Goal: Contribute content

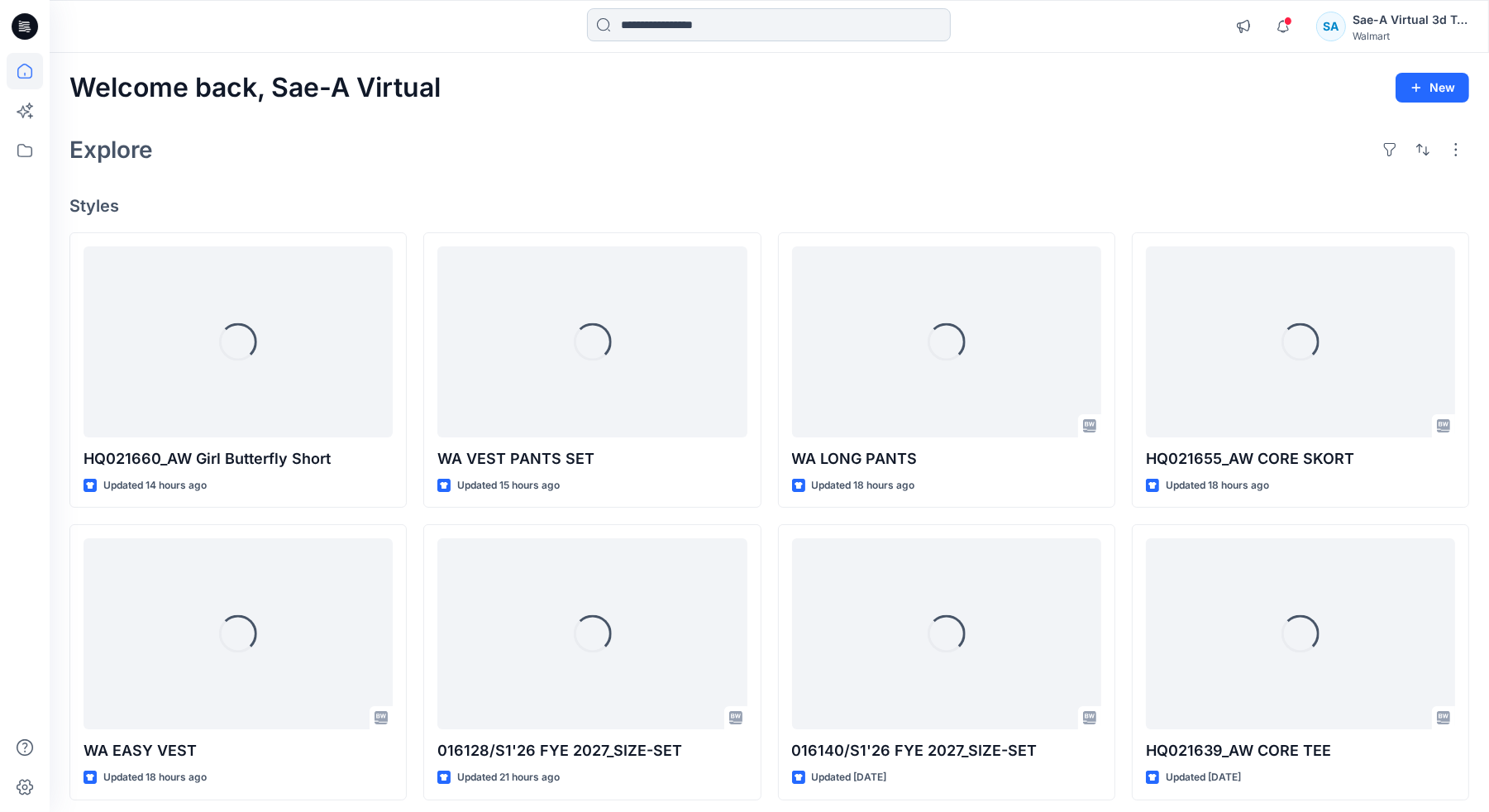
click at [739, 24] on input at bounding box center [769, 24] width 364 height 33
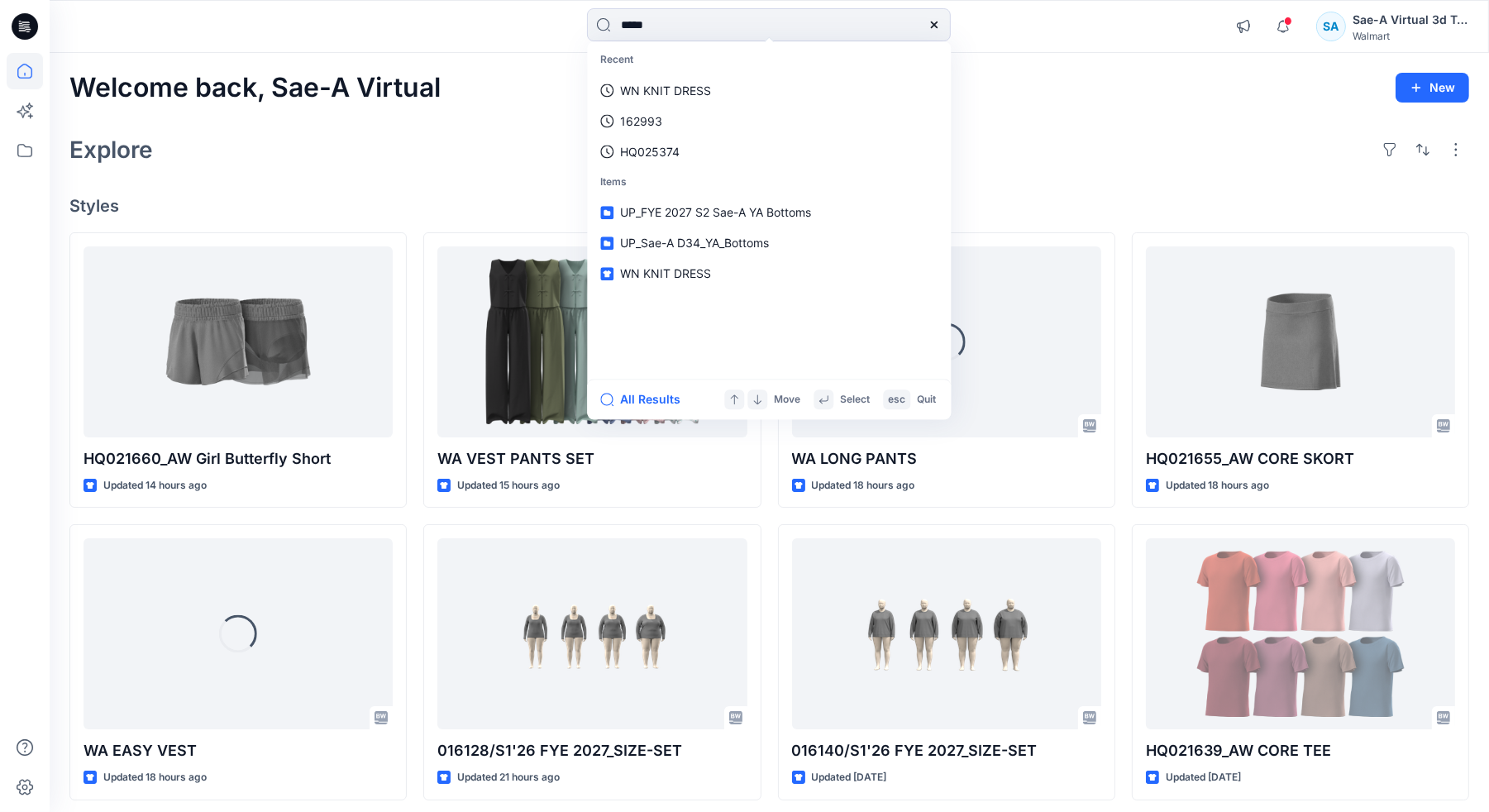
type input "******"
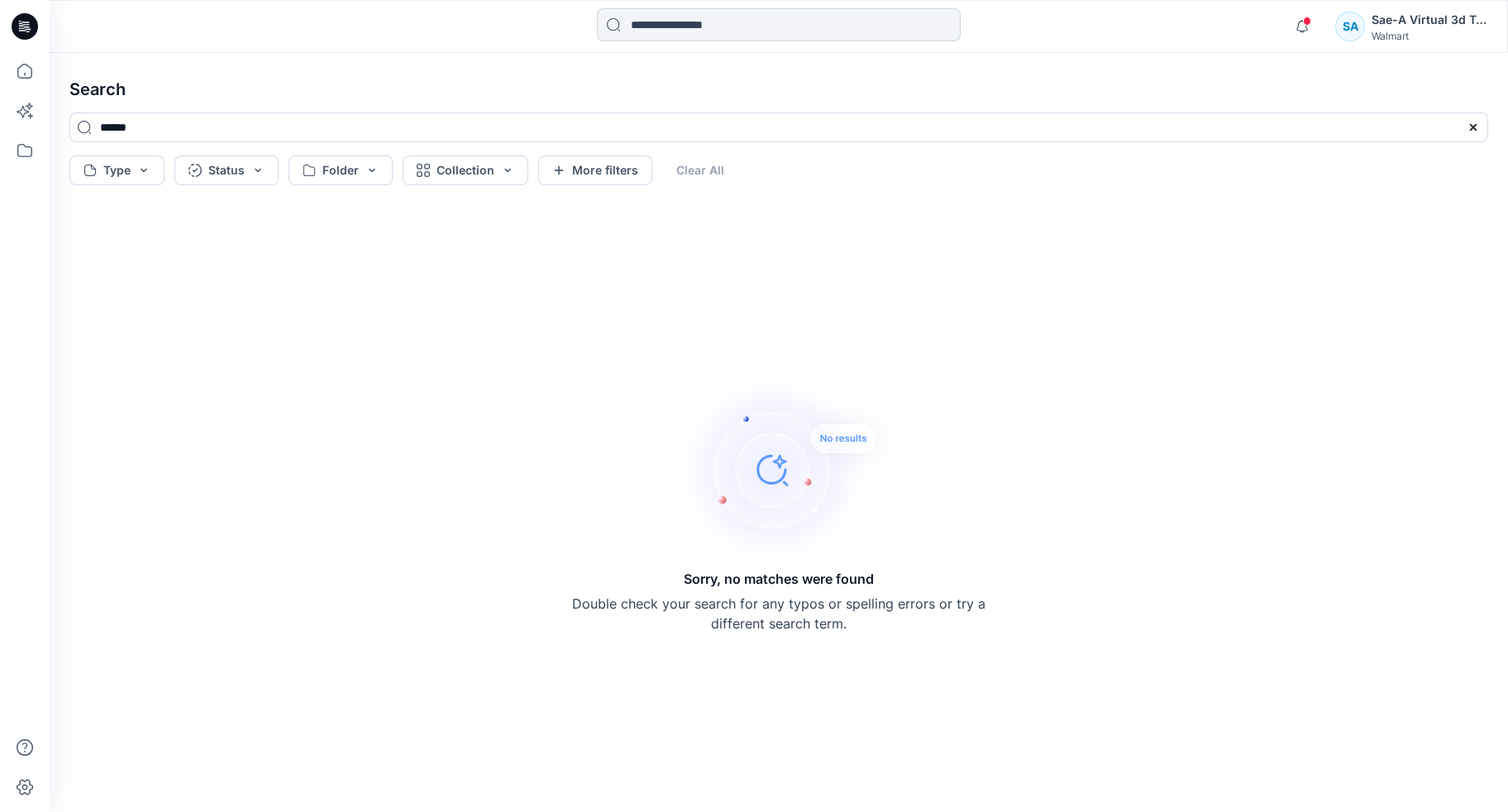
click at [639, 32] on input at bounding box center [778, 24] width 363 height 33
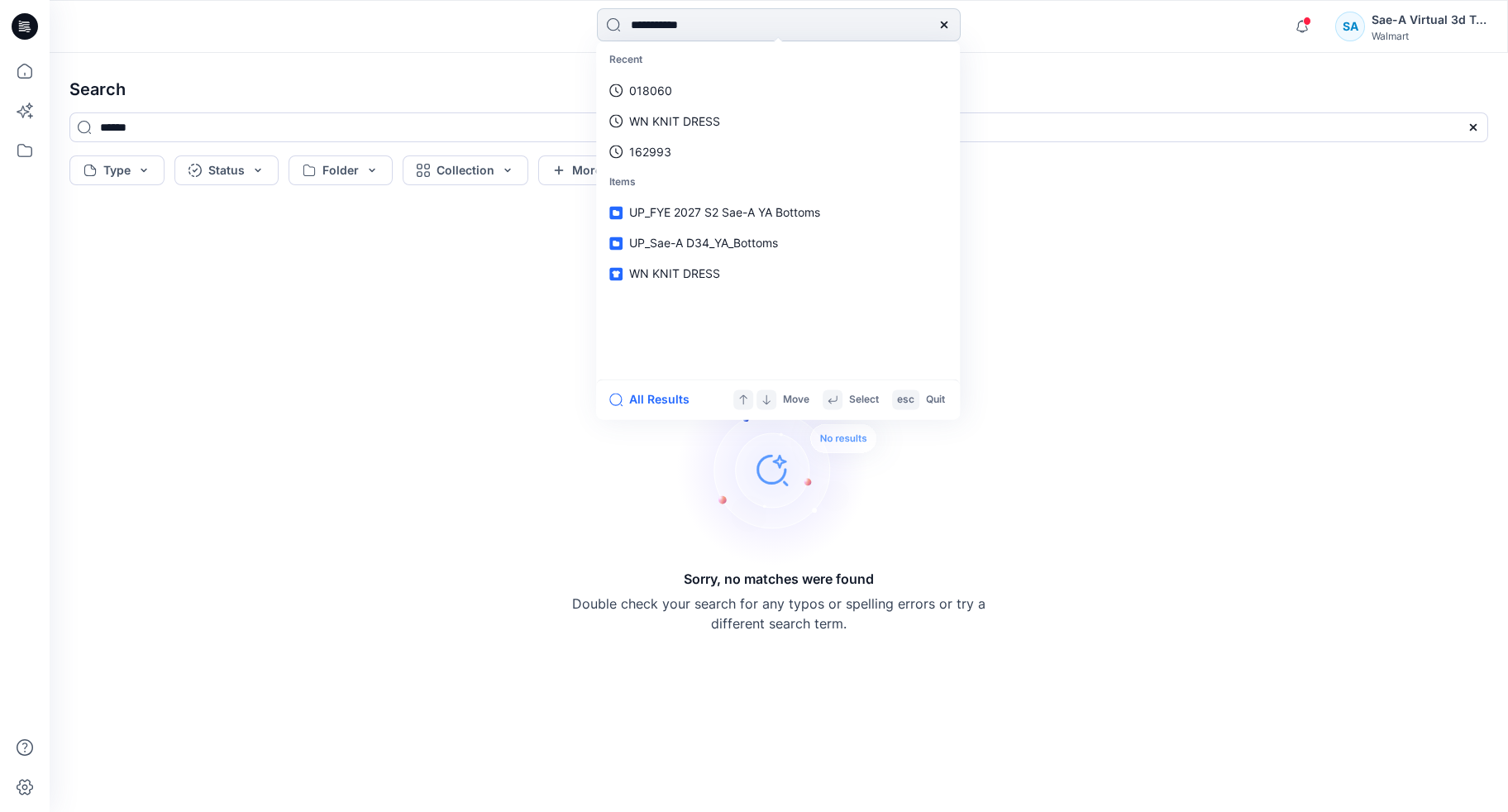
type input "**********"
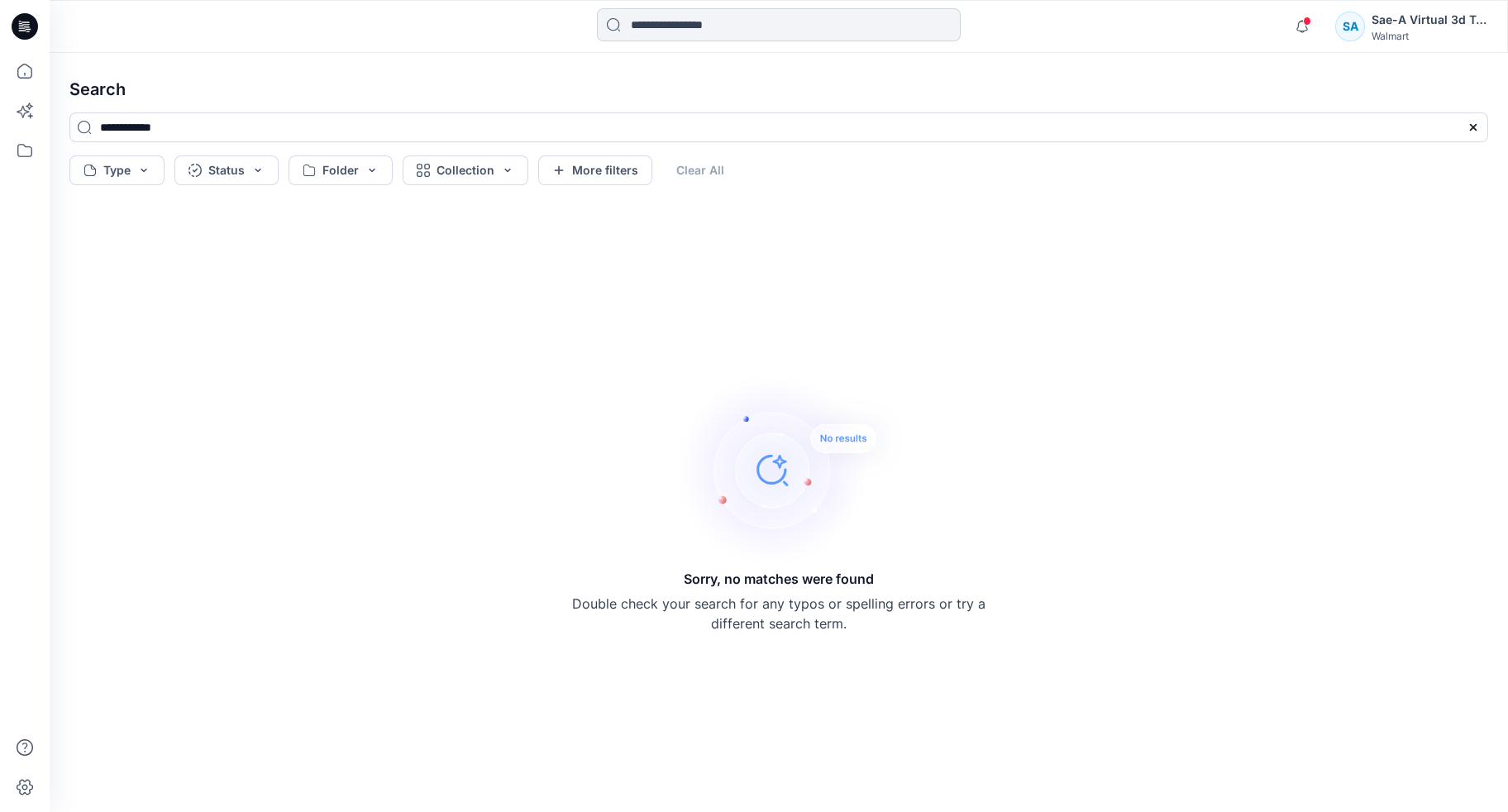
click at [801, 27] on input at bounding box center [778, 24] width 363 height 33
type input "********"
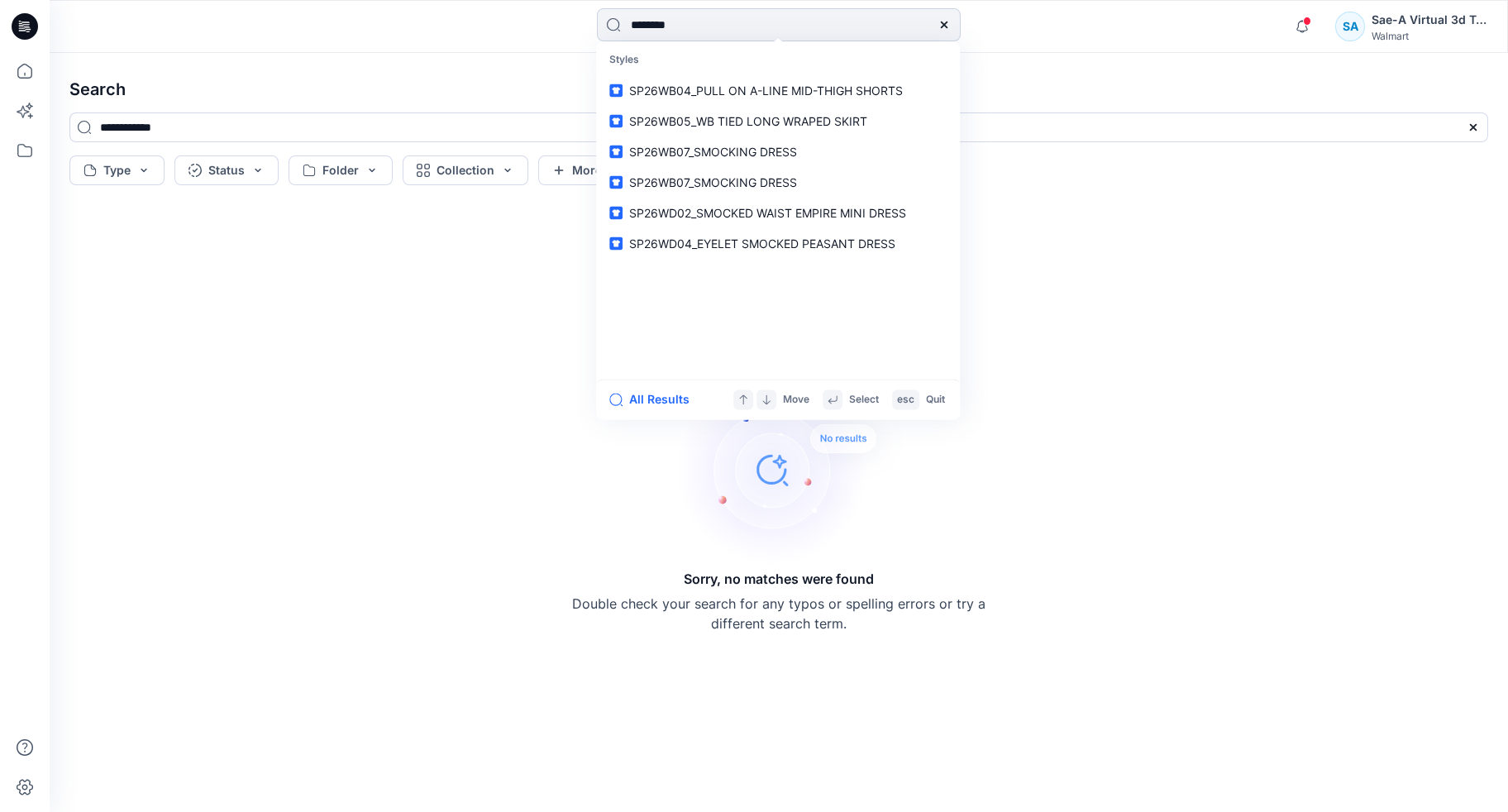
type input "********"
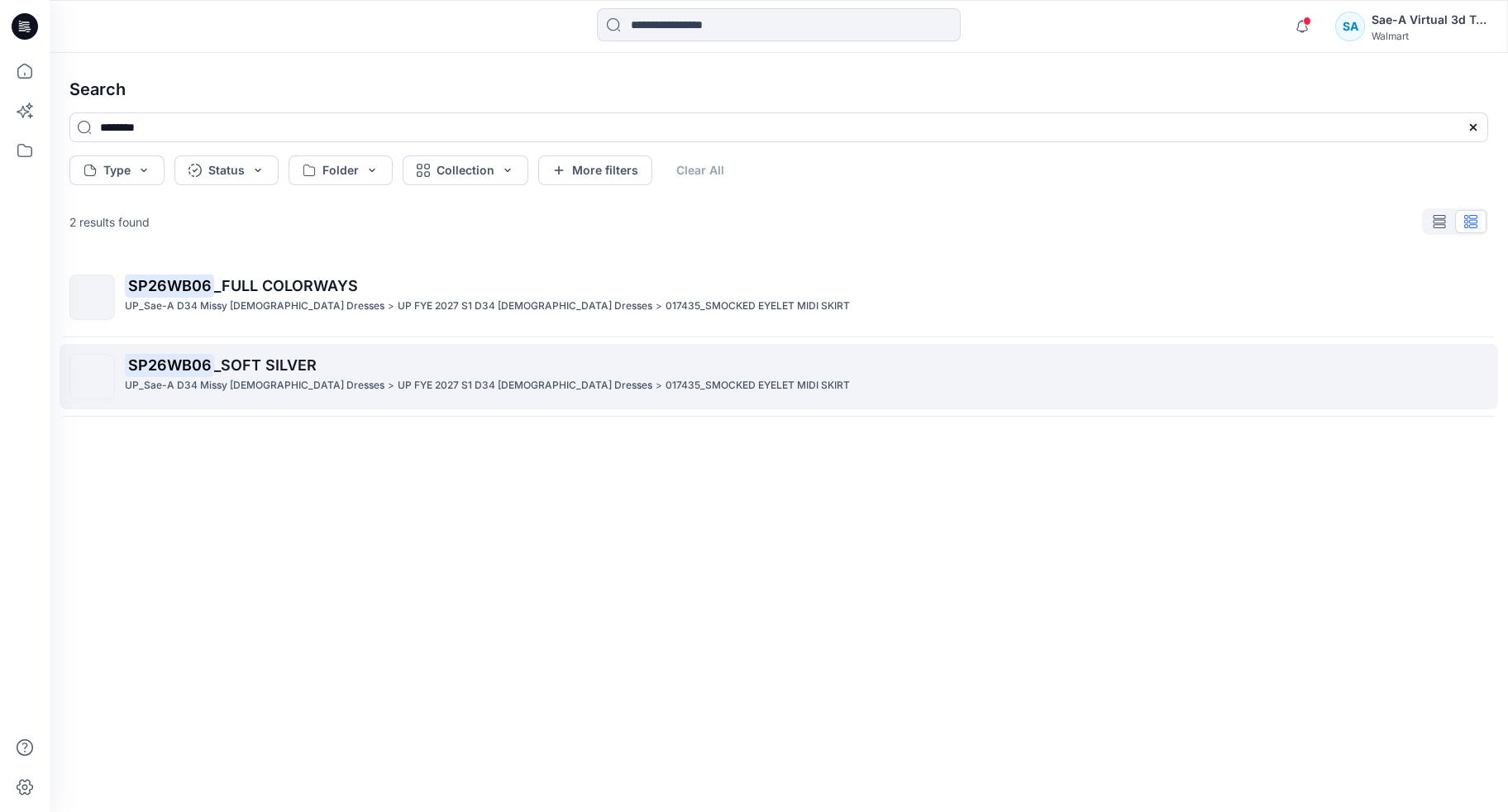
click at [266, 395] on div "SP26WB06 _SOFT SILVER UP_Sae-A D34 Missy Ladies Dresses > UP FYE 2027 S1 D34 La…" at bounding box center [806, 376] width 1363 height 45
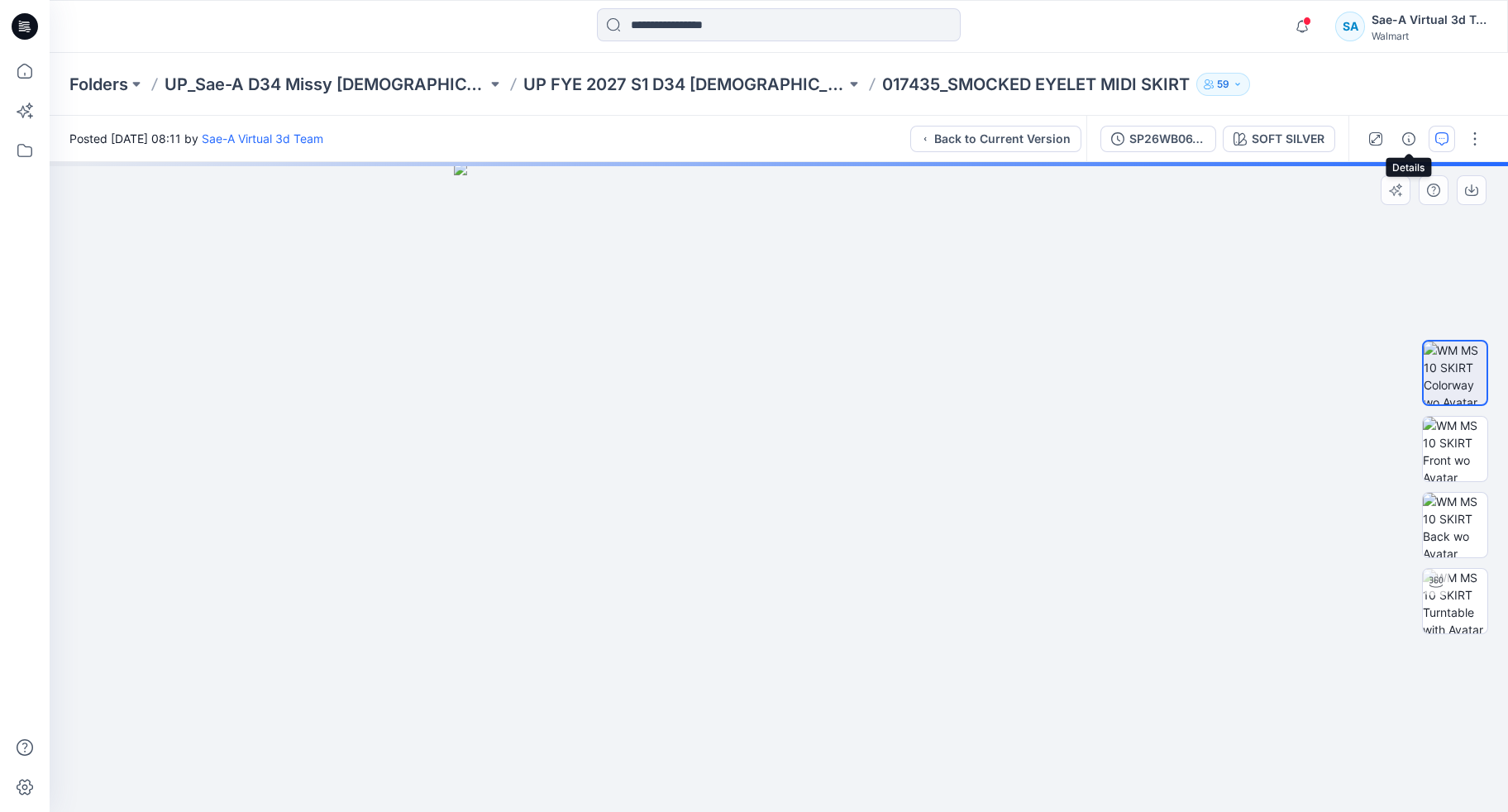
click at [1437, 141] on icon "button" at bounding box center [1442, 138] width 13 height 13
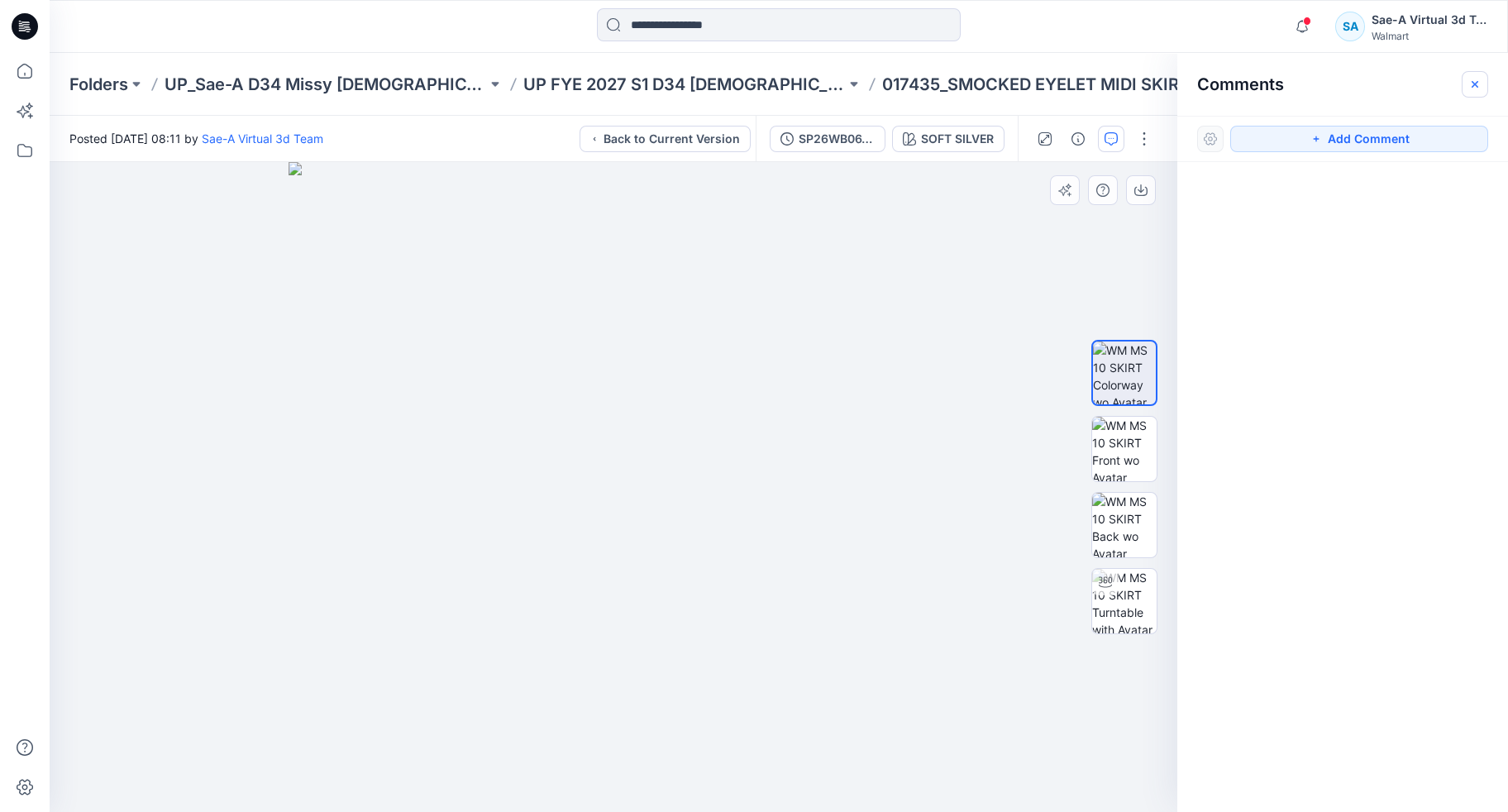
click at [1475, 81] on icon "button" at bounding box center [1474, 84] width 13 height 13
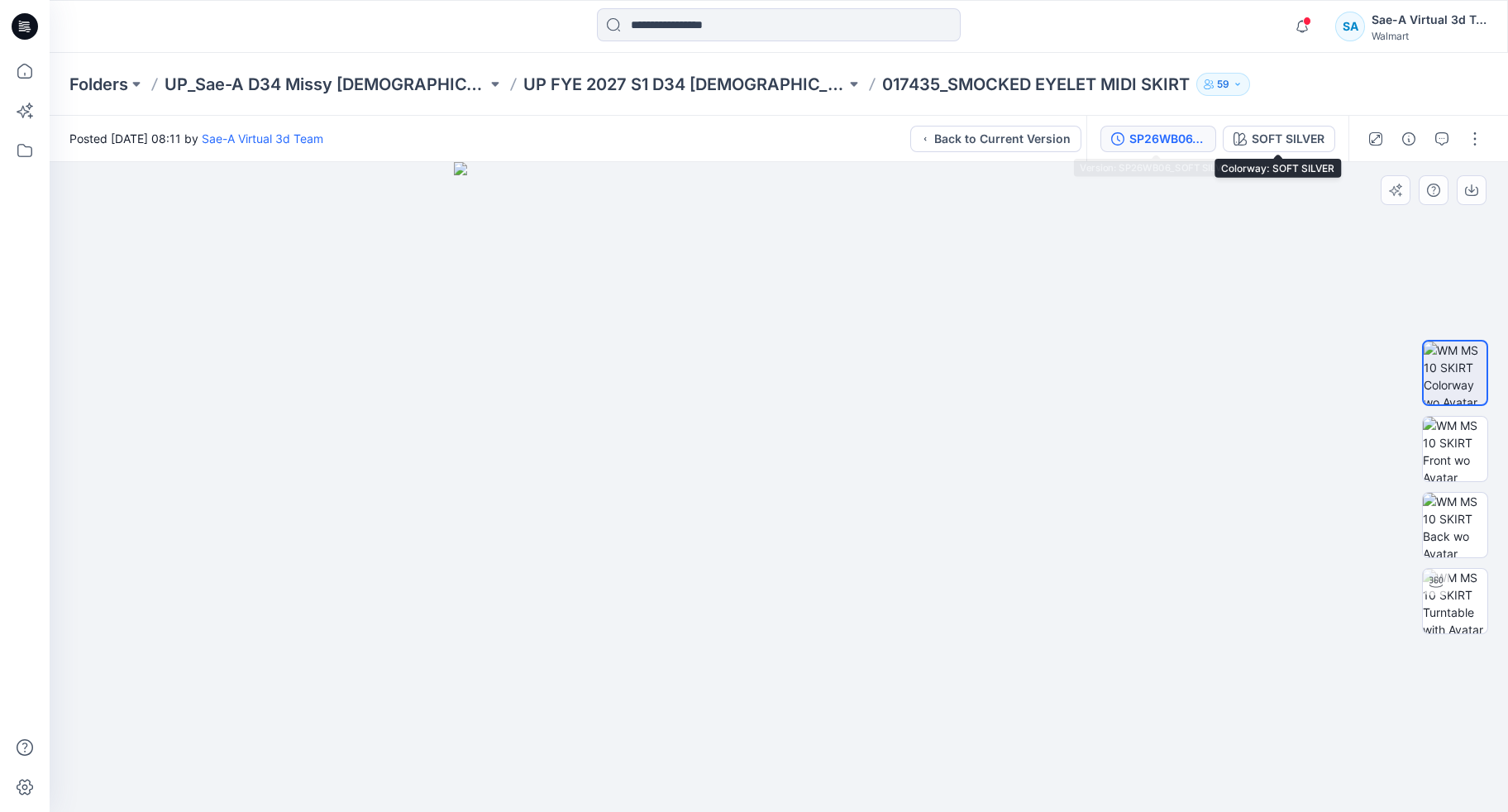
click at [1175, 141] on div "SP26WB06_SOFT SILVER" at bounding box center [1168, 138] width 76 height 19
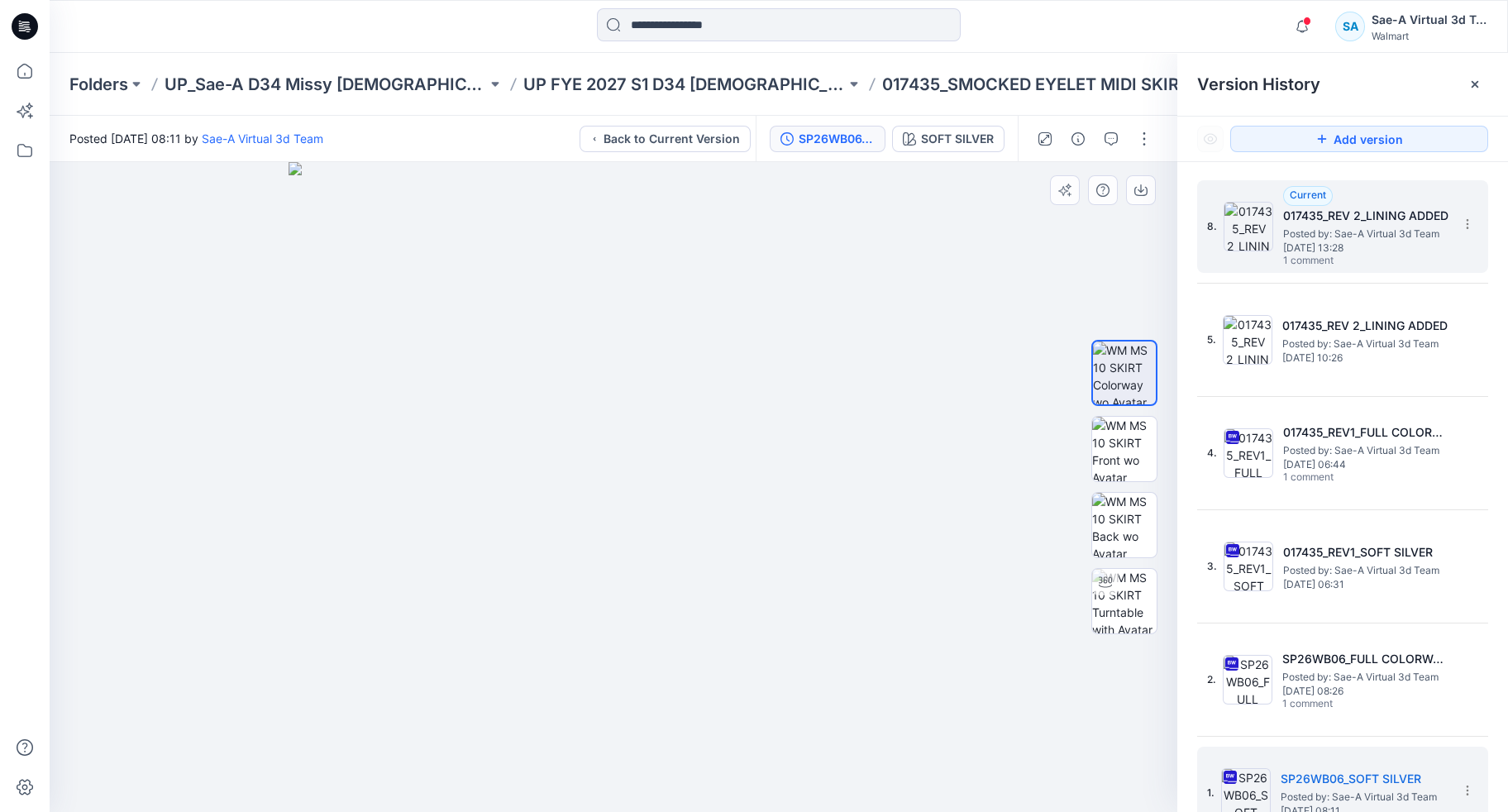
click at [1378, 255] on span "1 comment" at bounding box center [1340, 261] width 116 height 13
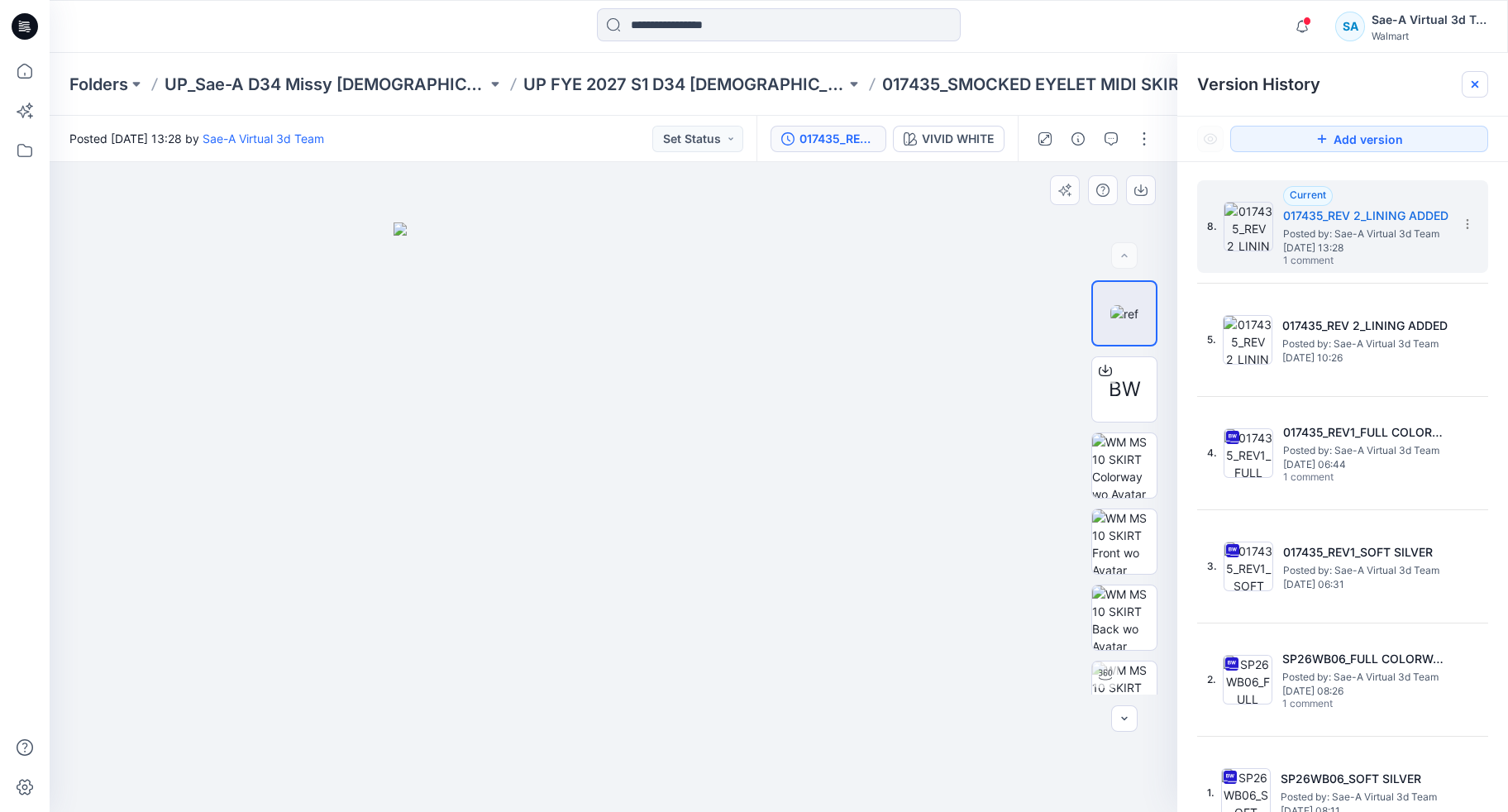
click at [1471, 79] on icon at bounding box center [1474, 84] width 13 height 13
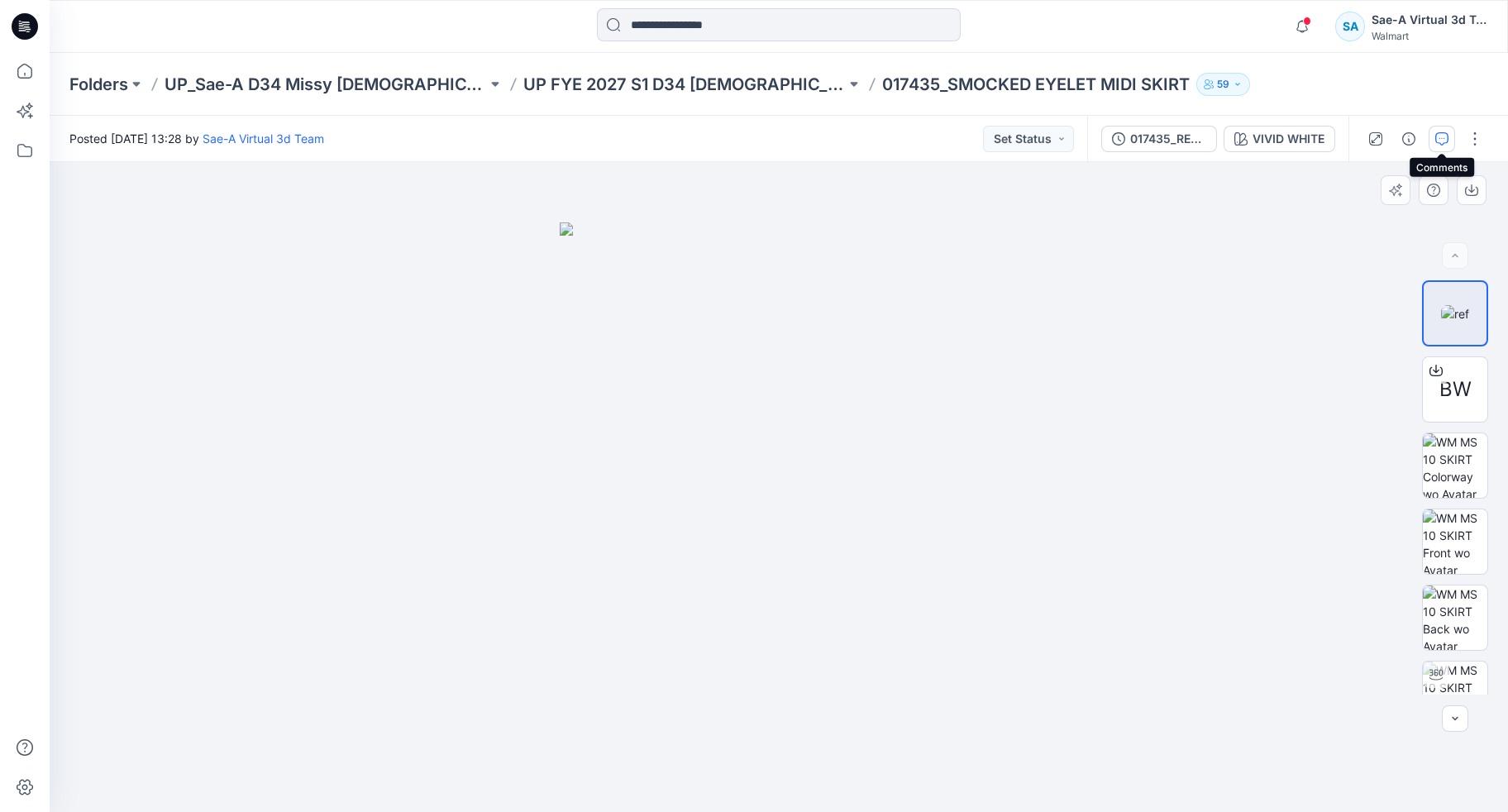
click at [1436, 139] on icon "button" at bounding box center [1442, 138] width 13 height 13
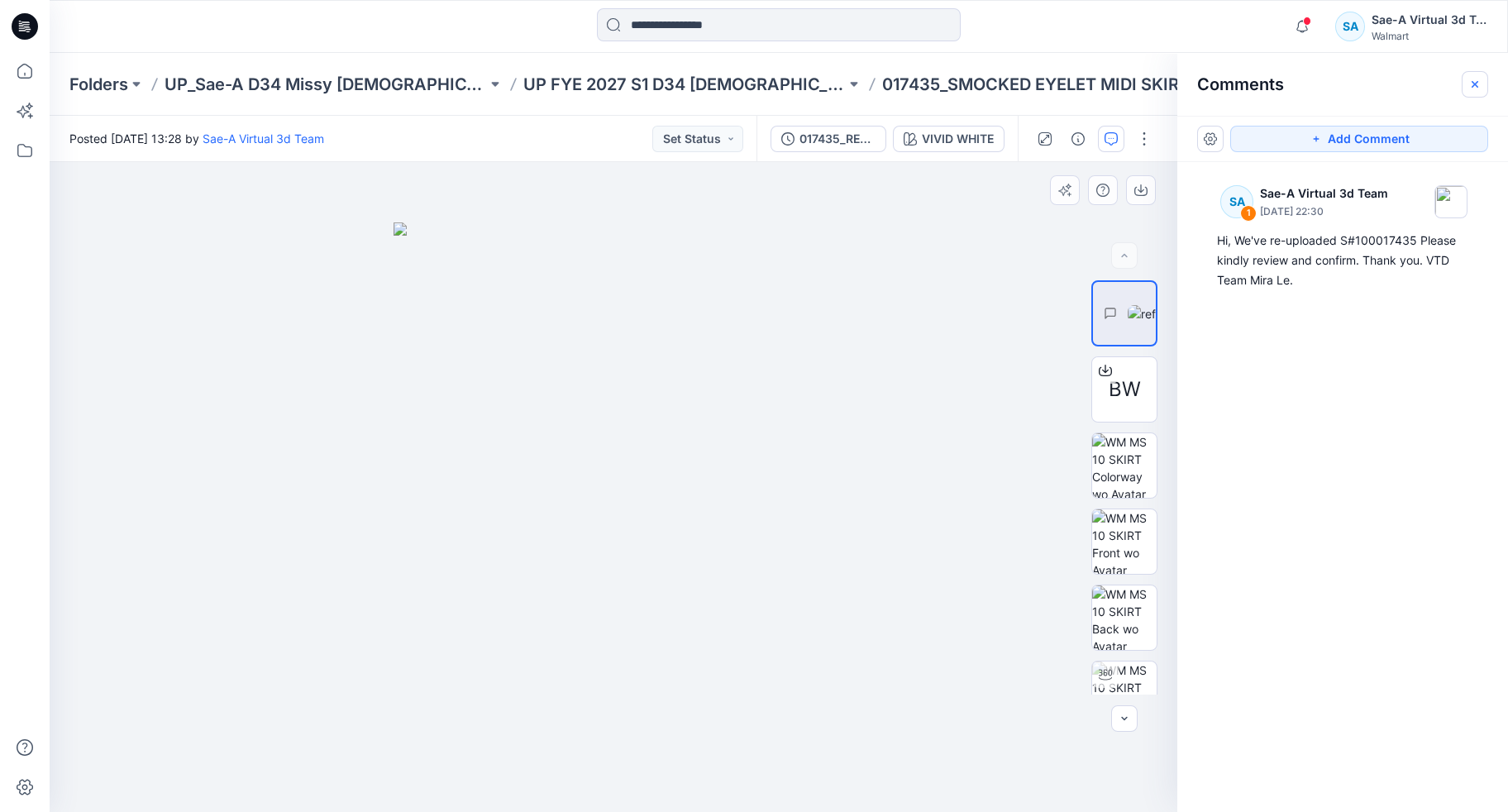
click at [1481, 76] on button "button" at bounding box center [1475, 84] width 27 height 27
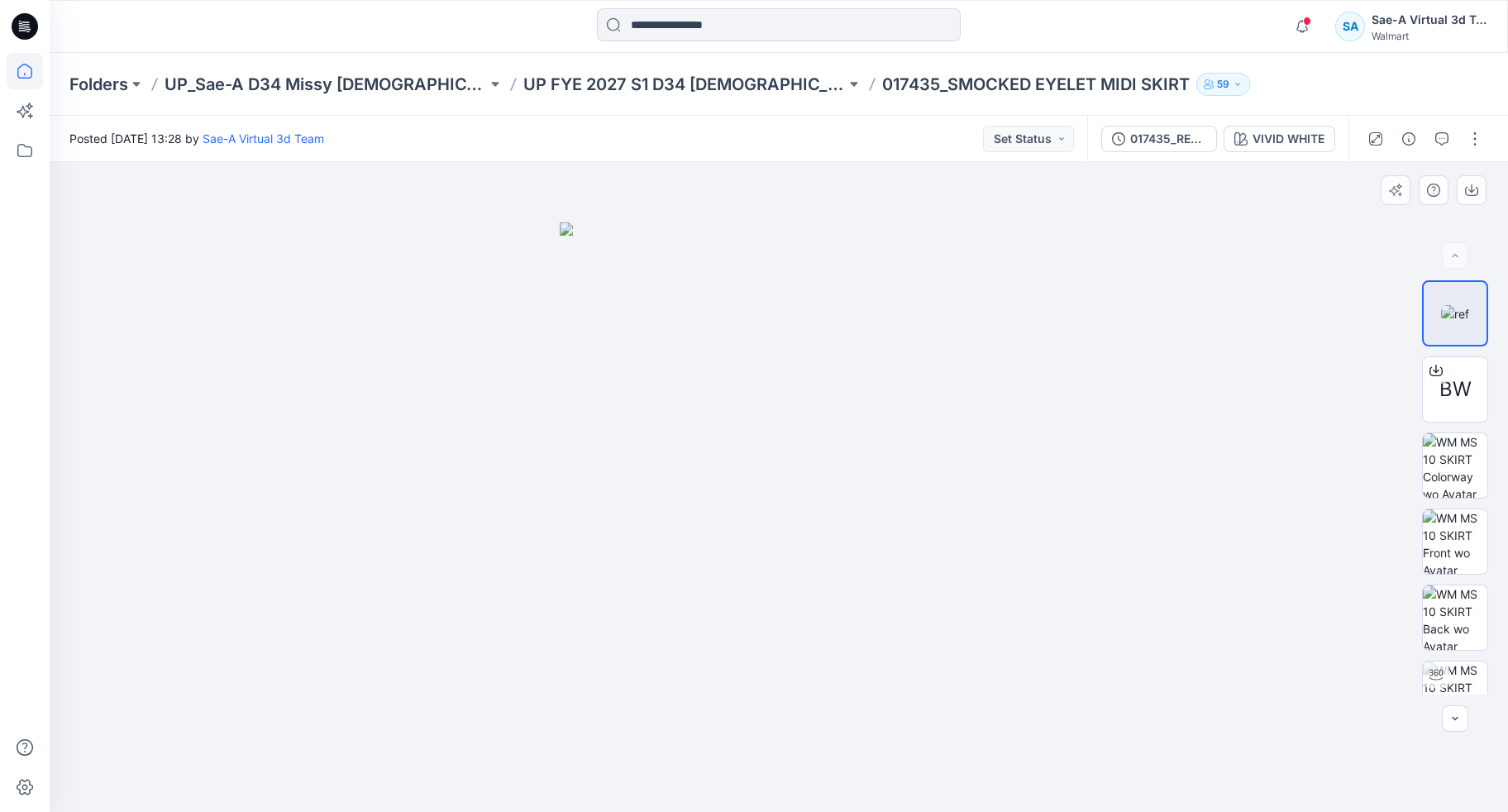
click at [37, 69] on icon at bounding box center [24, 71] width 36 height 36
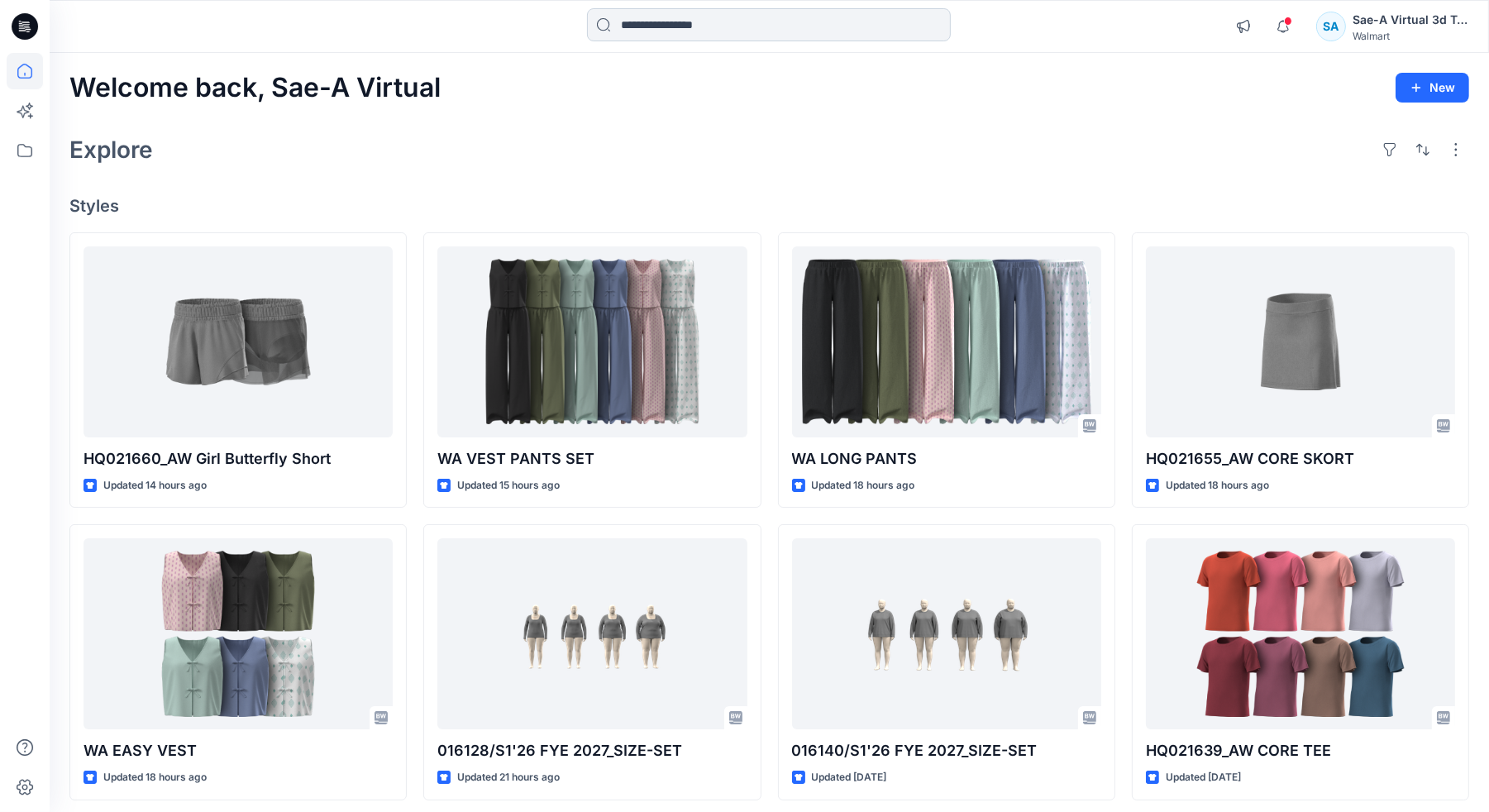
click at [646, 15] on input at bounding box center [769, 24] width 364 height 33
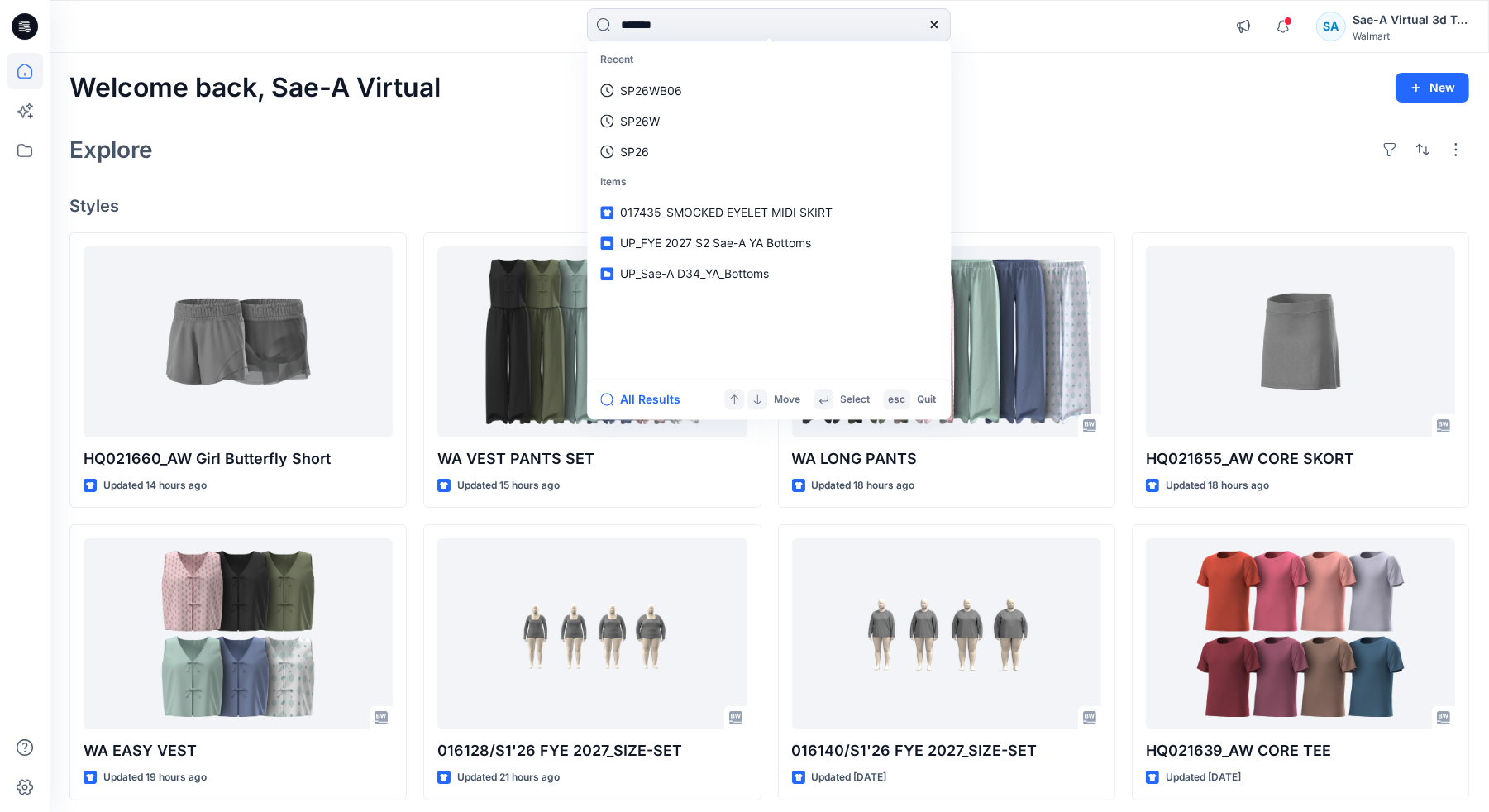
type input "********"
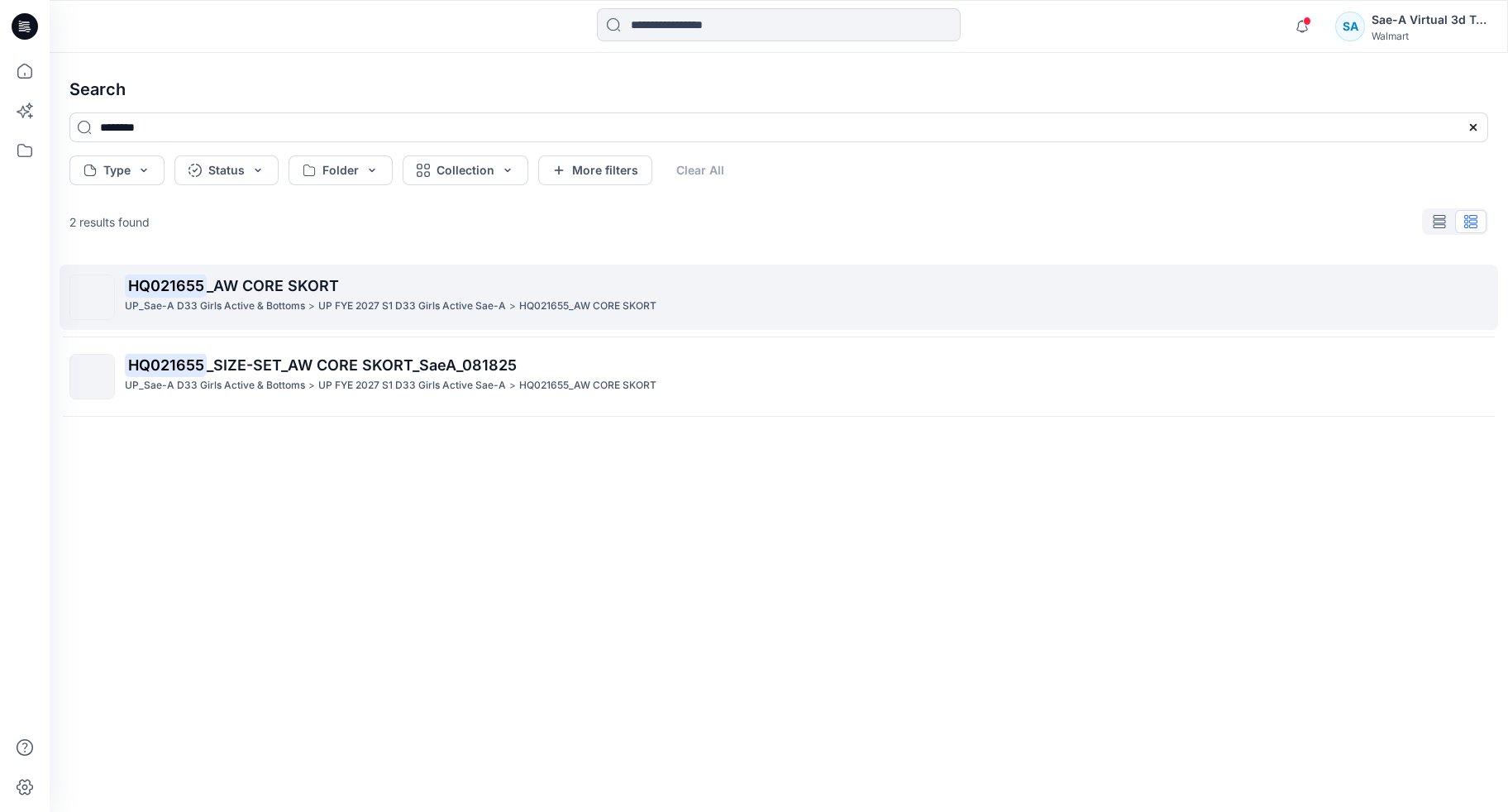
click at [262, 292] on span "_AW CORE SKORT" at bounding box center [272, 285] width 132 height 18
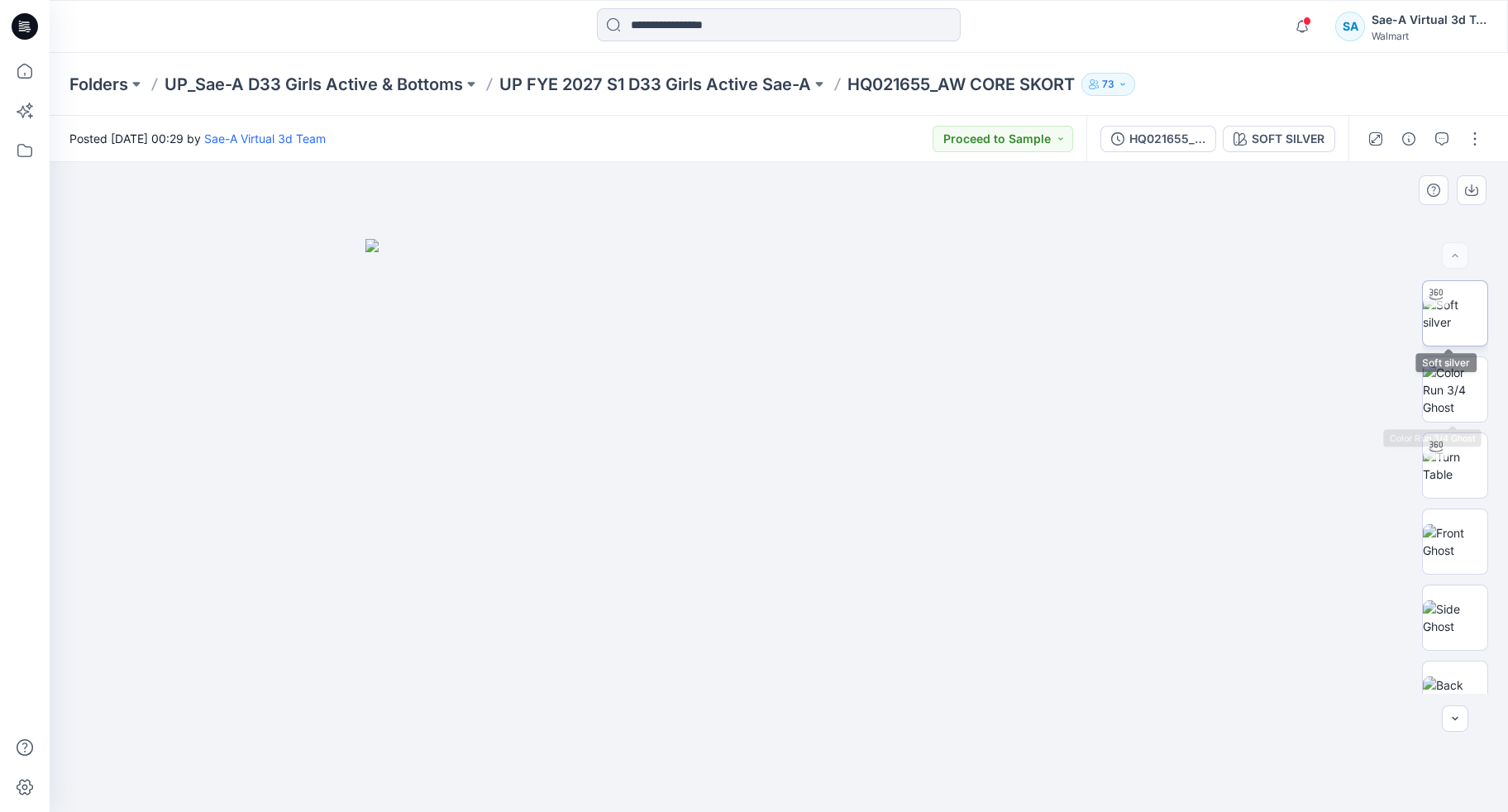
click at [1437, 323] on img at bounding box center [1455, 313] width 65 height 35
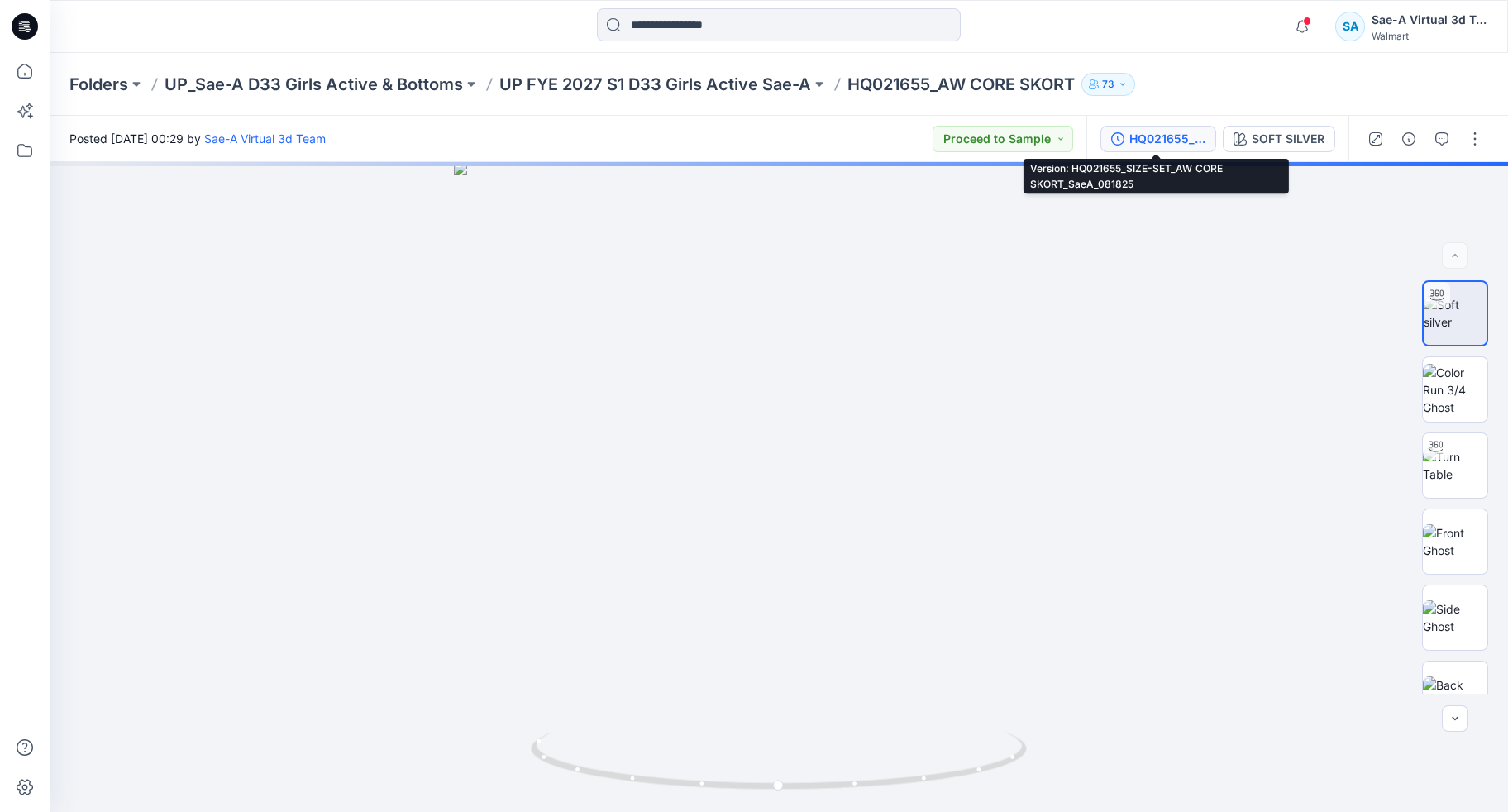
click at [1176, 143] on div "HQ021655_SIZE-SET_AW CORE SKORT_SaeA_081825" at bounding box center [1168, 138] width 76 height 19
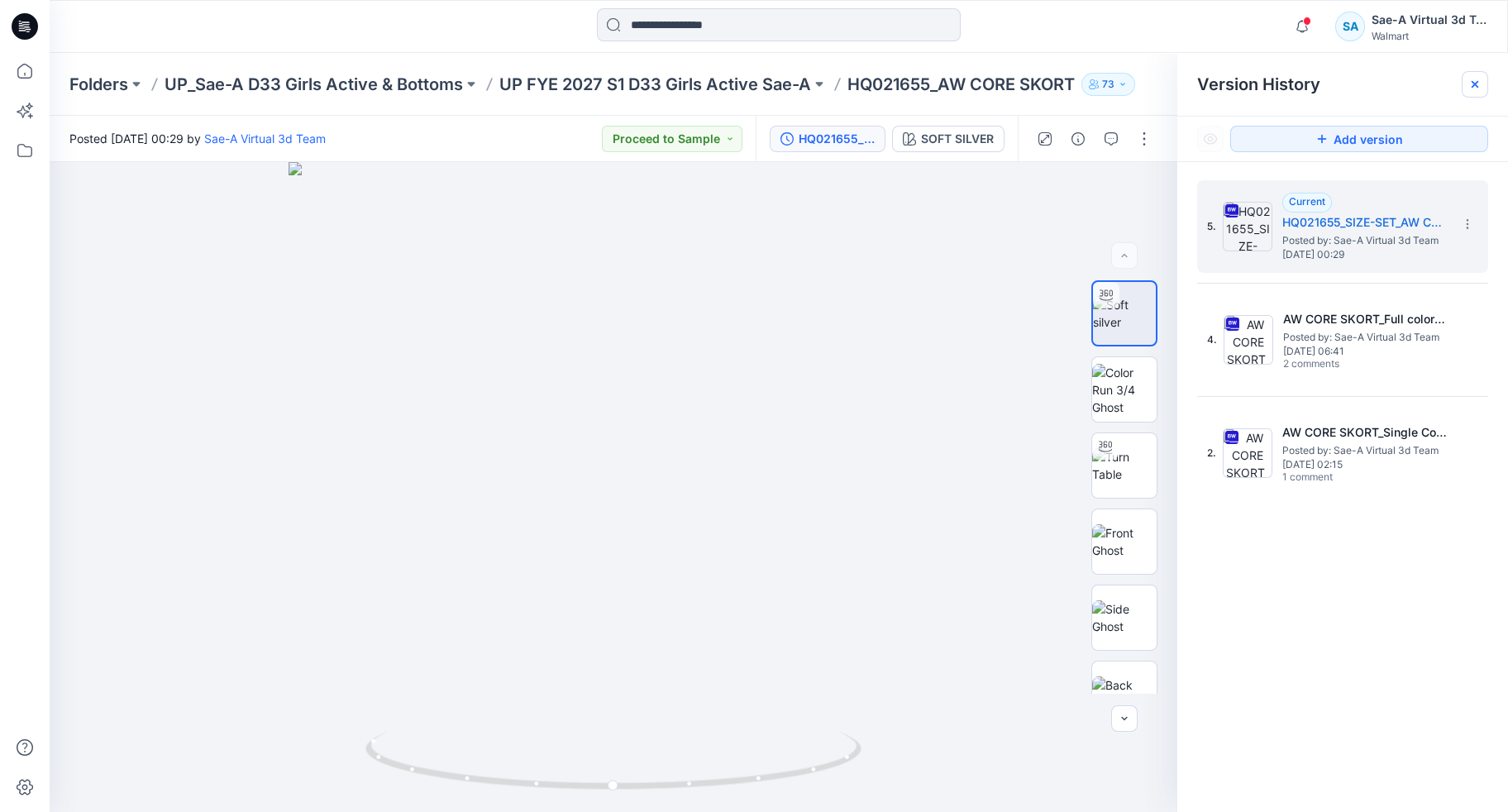
click at [1482, 86] on div at bounding box center [1475, 84] width 27 height 27
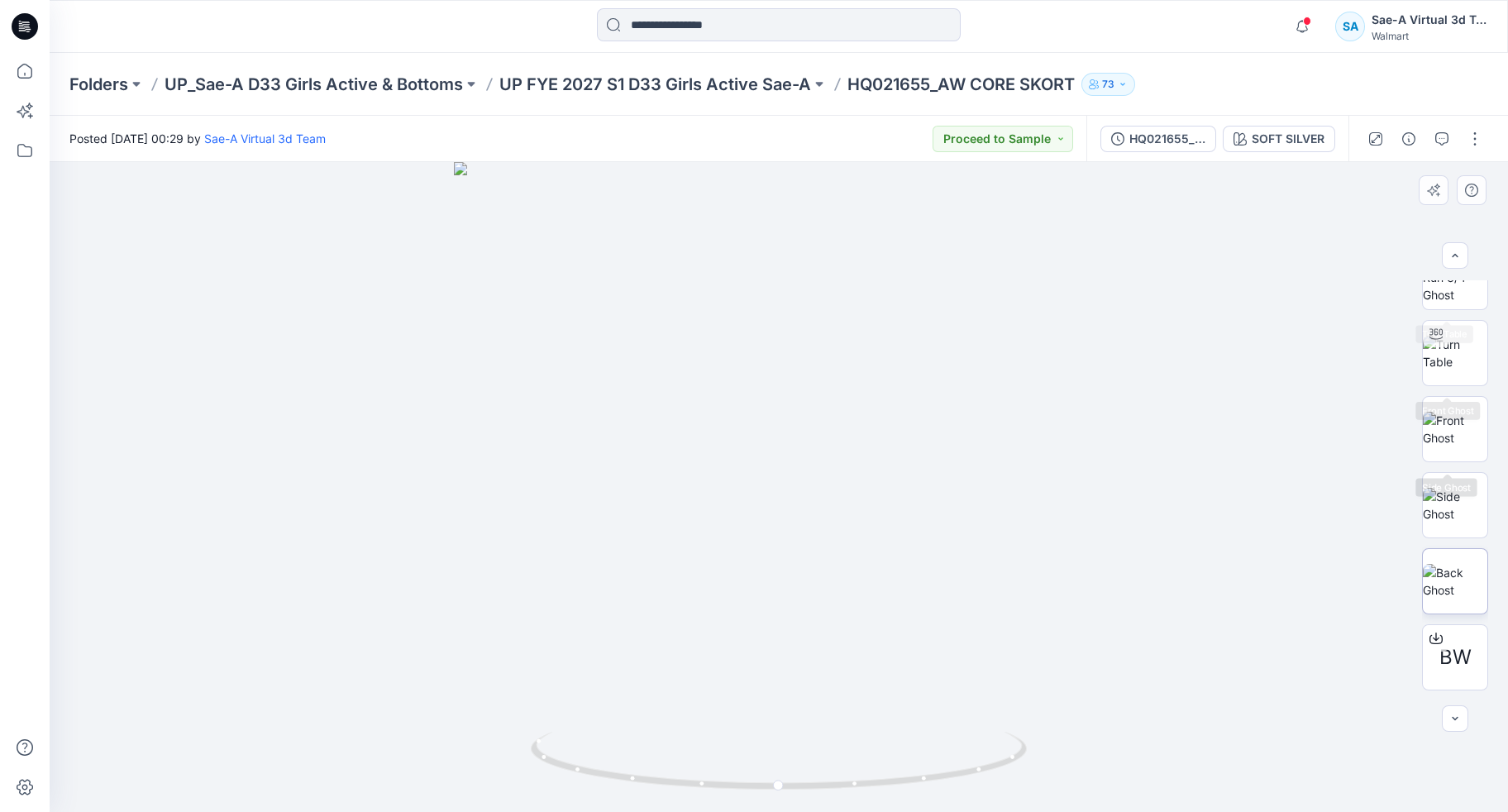
scroll to position [184, 0]
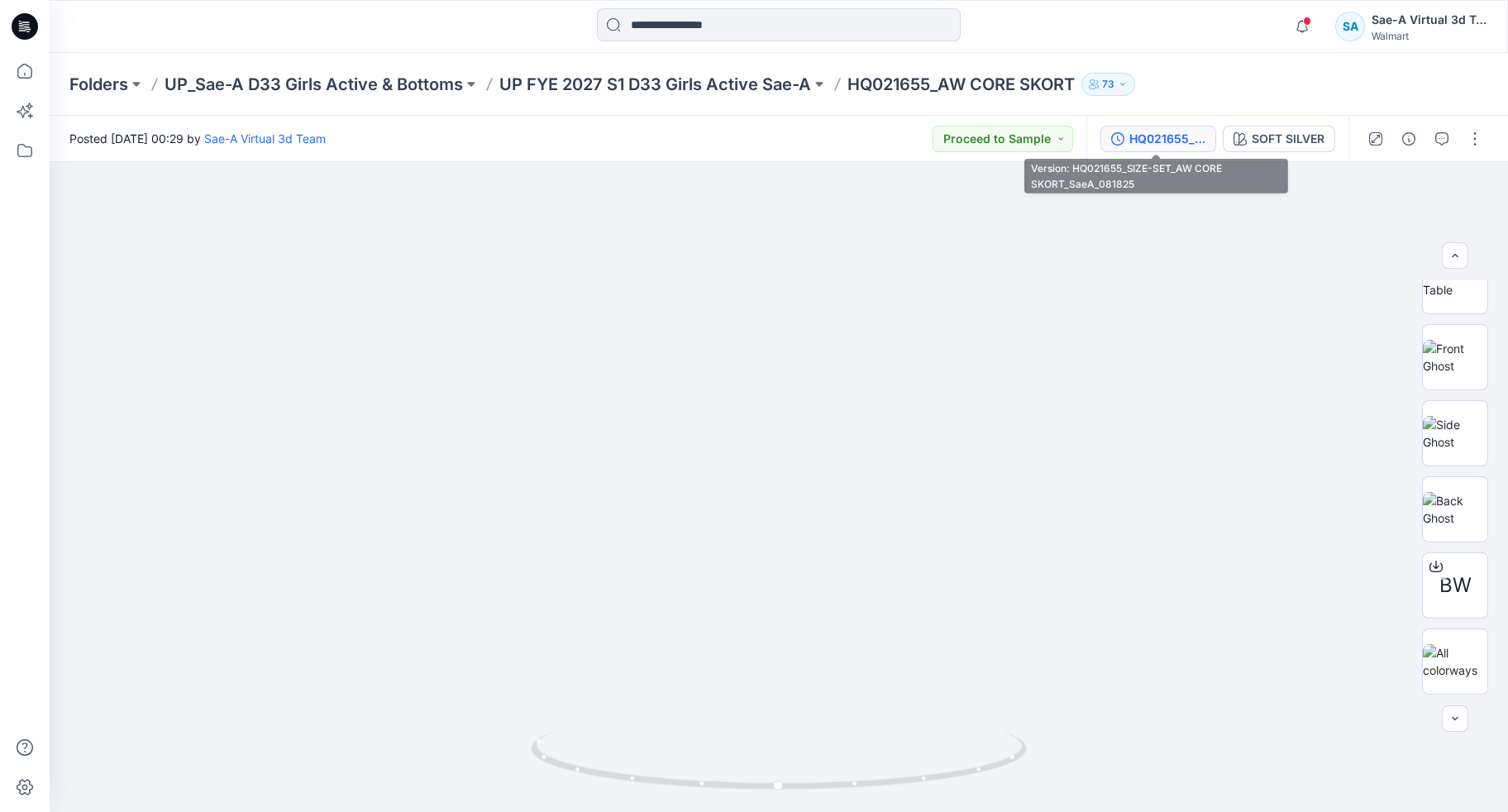
click at [1174, 141] on div "HQ021655_SIZE-SET_AW CORE SKORT_SaeA_081825" at bounding box center [1168, 138] width 76 height 19
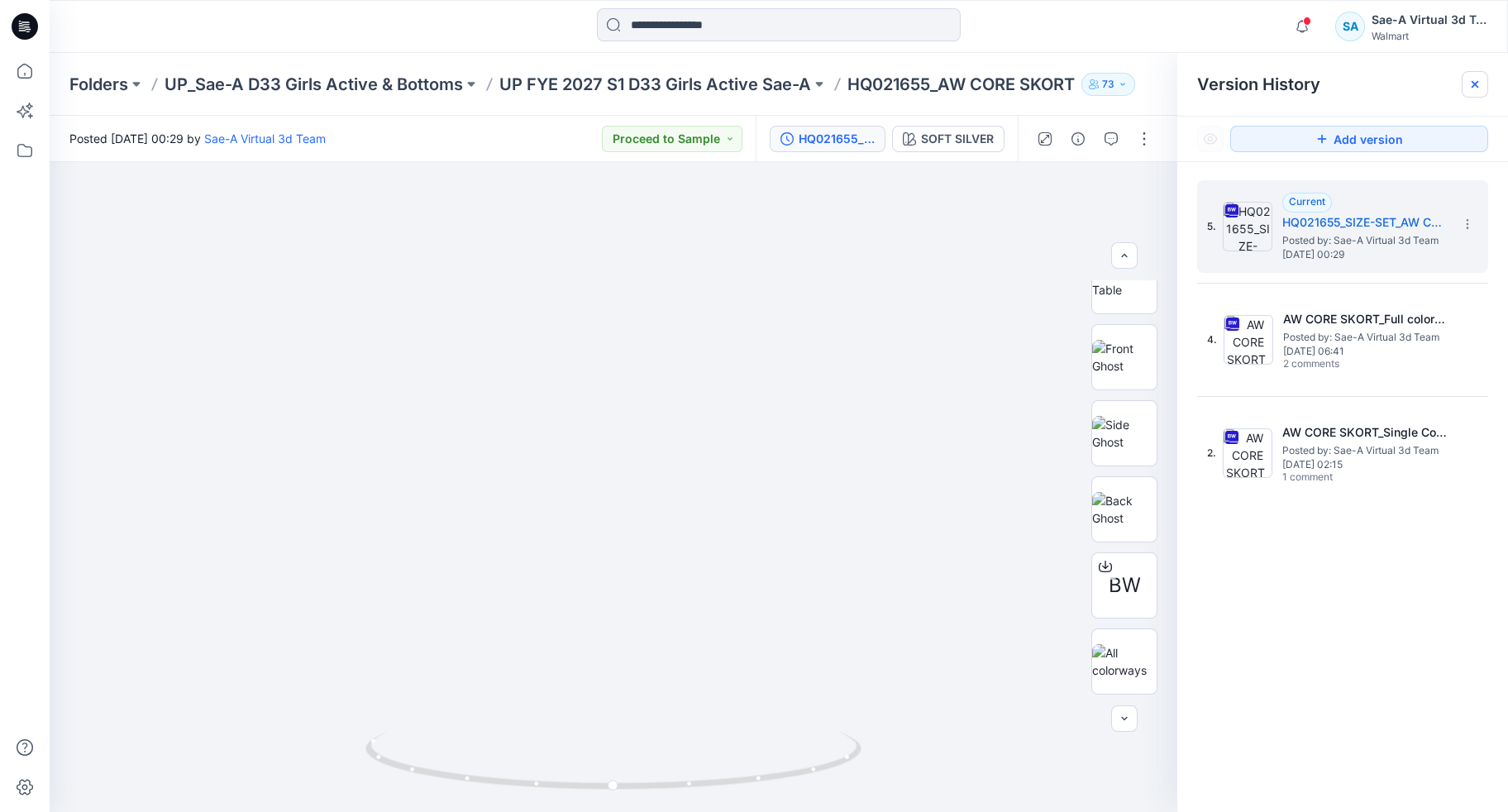
click at [1476, 82] on icon at bounding box center [1474, 83] width 6 height 6
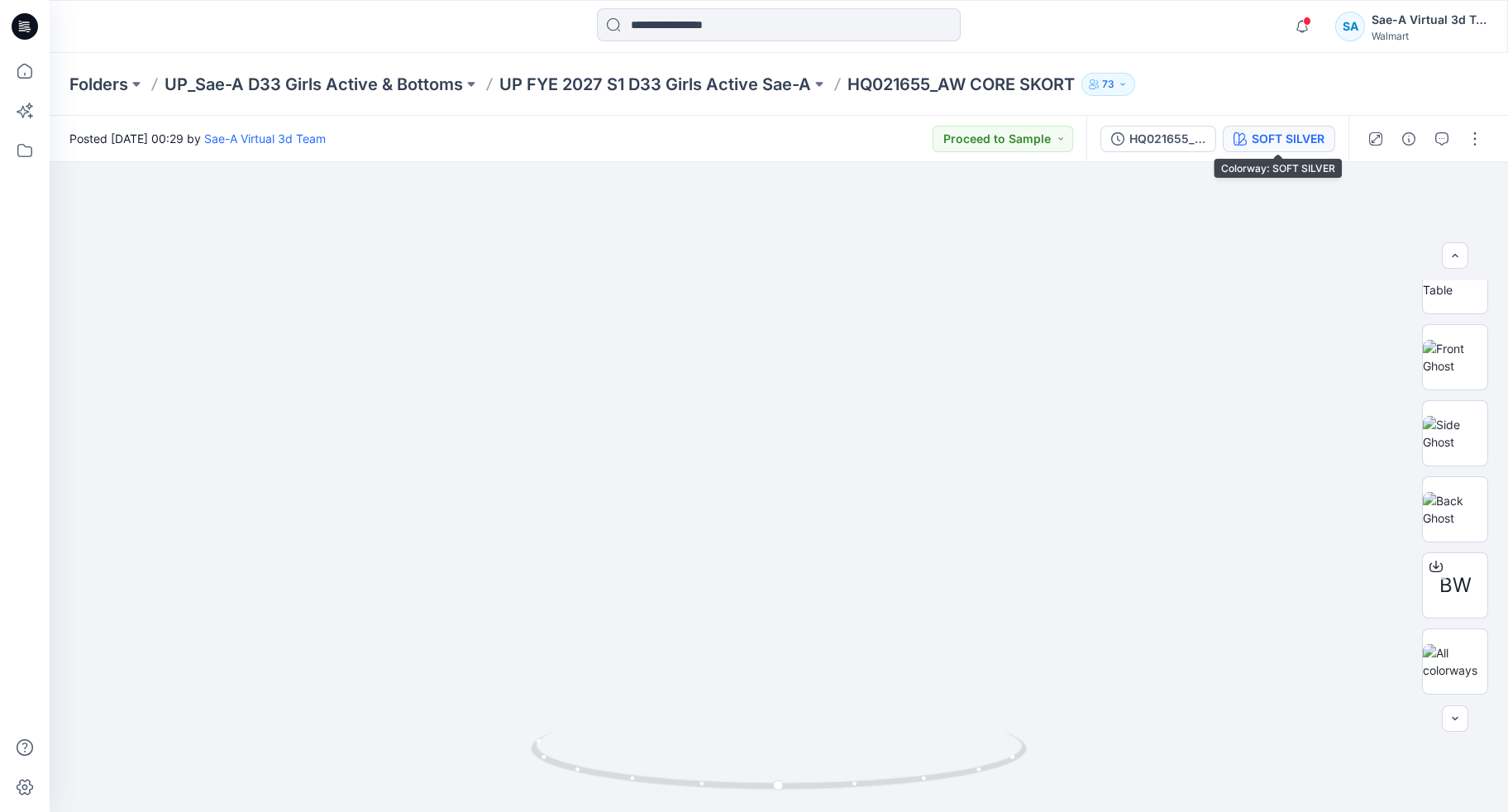
click at [1292, 138] on div "SOFT SILVER" at bounding box center [1288, 138] width 73 height 19
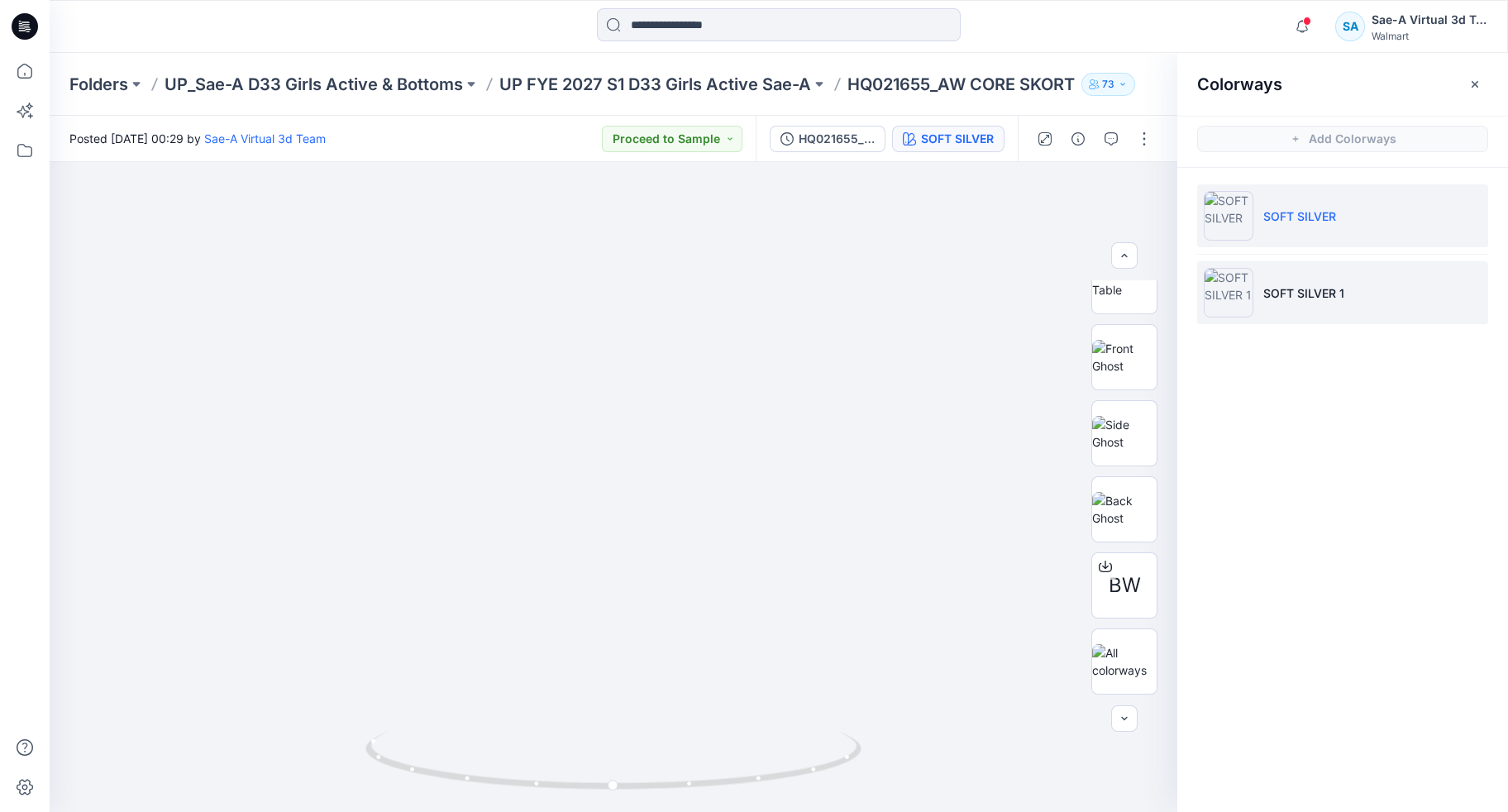
click at [1372, 301] on li "SOFT SILVER 1" at bounding box center [1342, 293] width 291 height 63
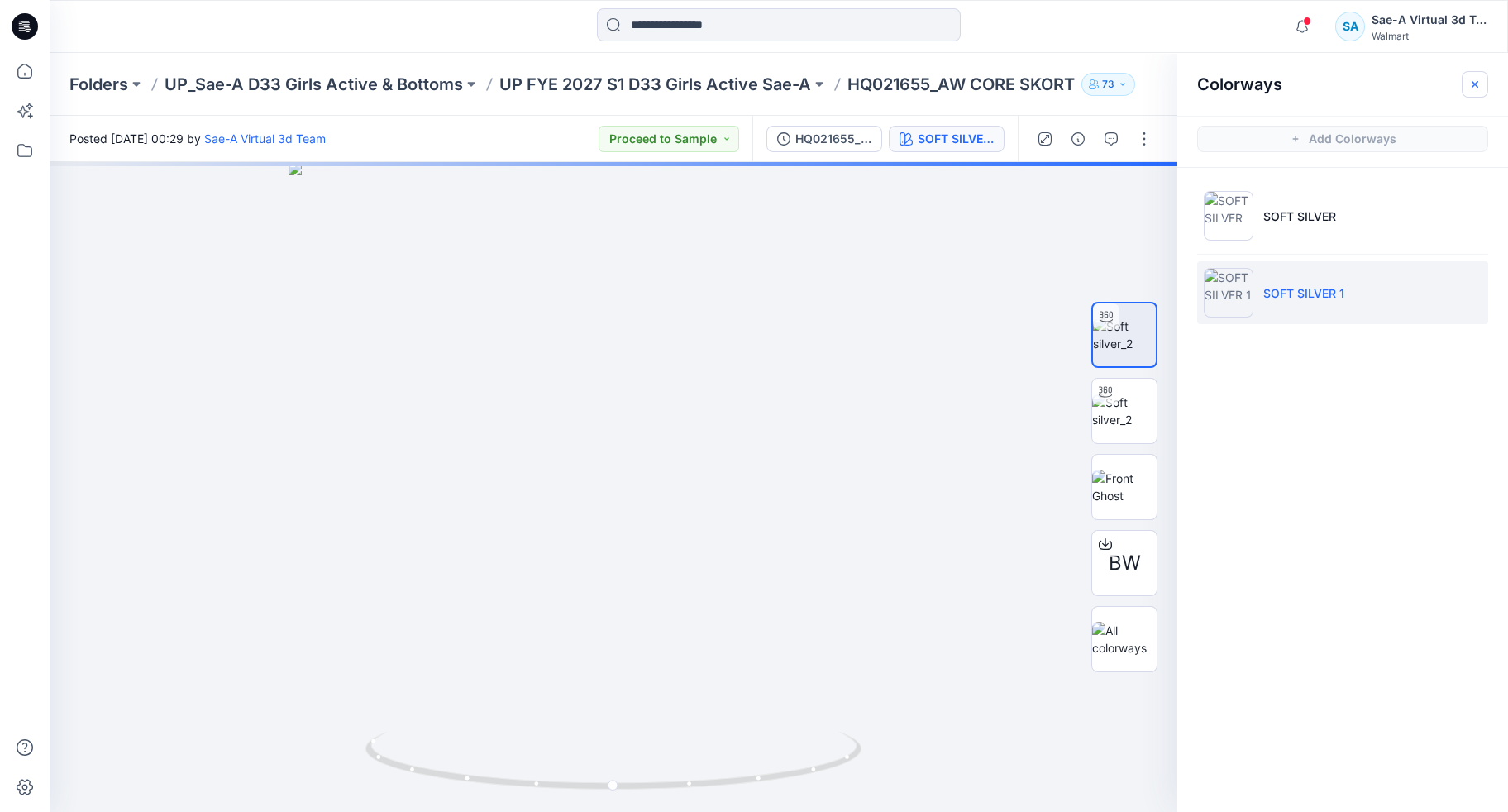
click at [1481, 83] on button "button" at bounding box center [1475, 84] width 27 height 27
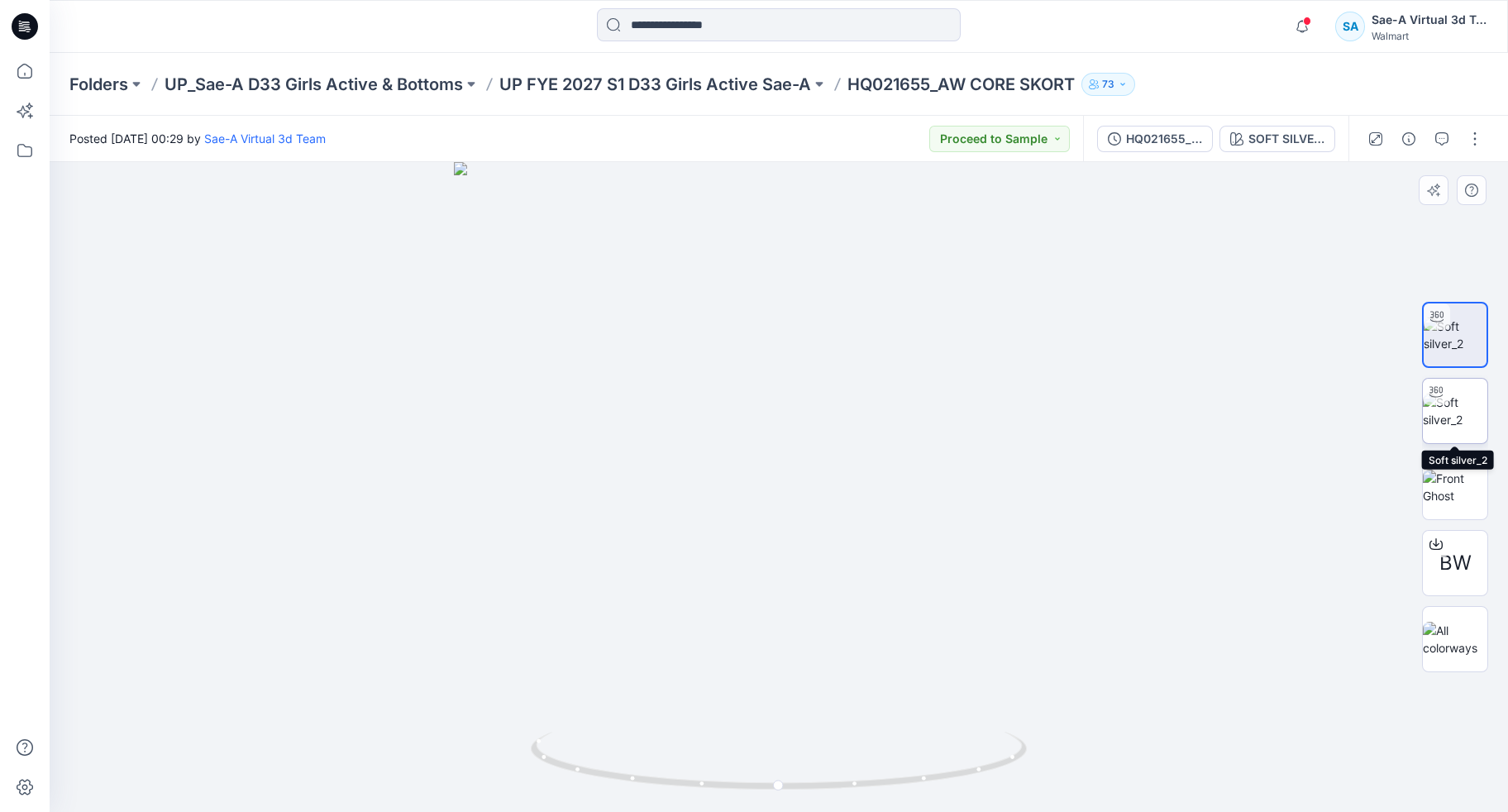
click at [1452, 416] on img at bounding box center [1455, 410] width 65 height 35
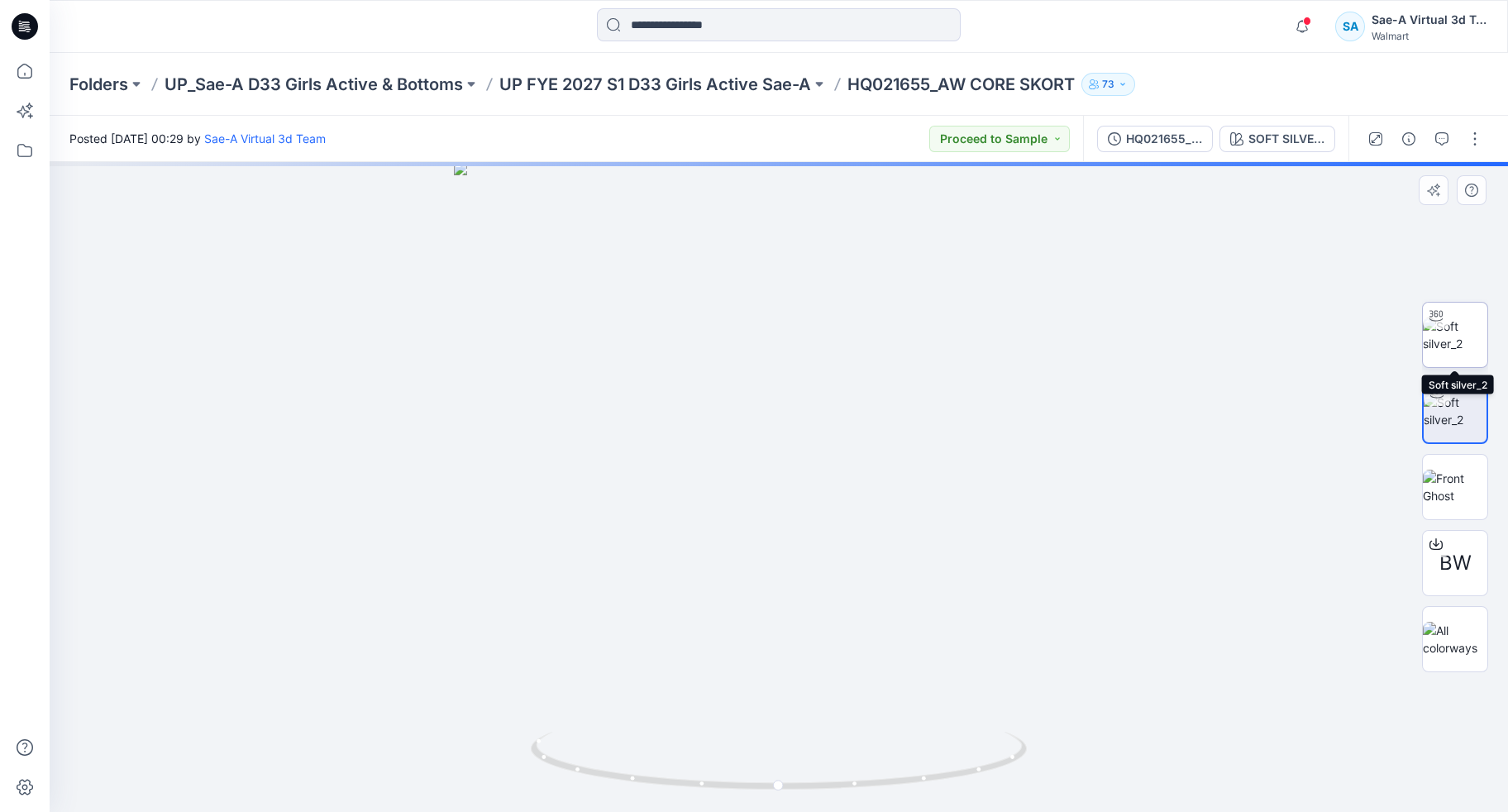
click at [1459, 352] on img at bounding box center [1455, 334] width 65 height 35
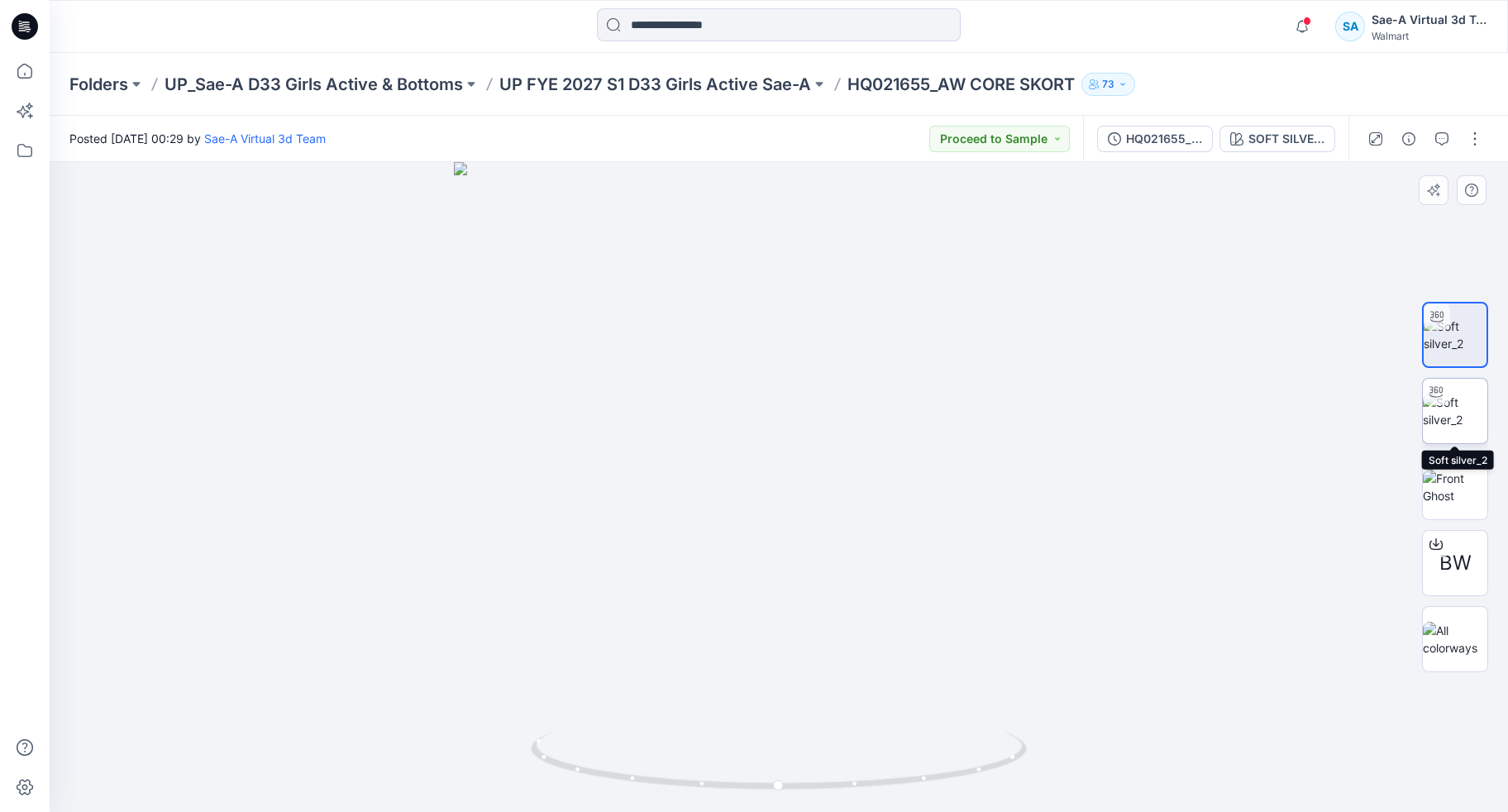
click at [1462, 405] on img at bounding box center [1455, 410] width 65 height 35
click at [1465, 345] on img at bounding box center [1455, 334] width 65 height 35
click at [1465, 414] on img at bounding box center [1455, 410] width 65 height 35
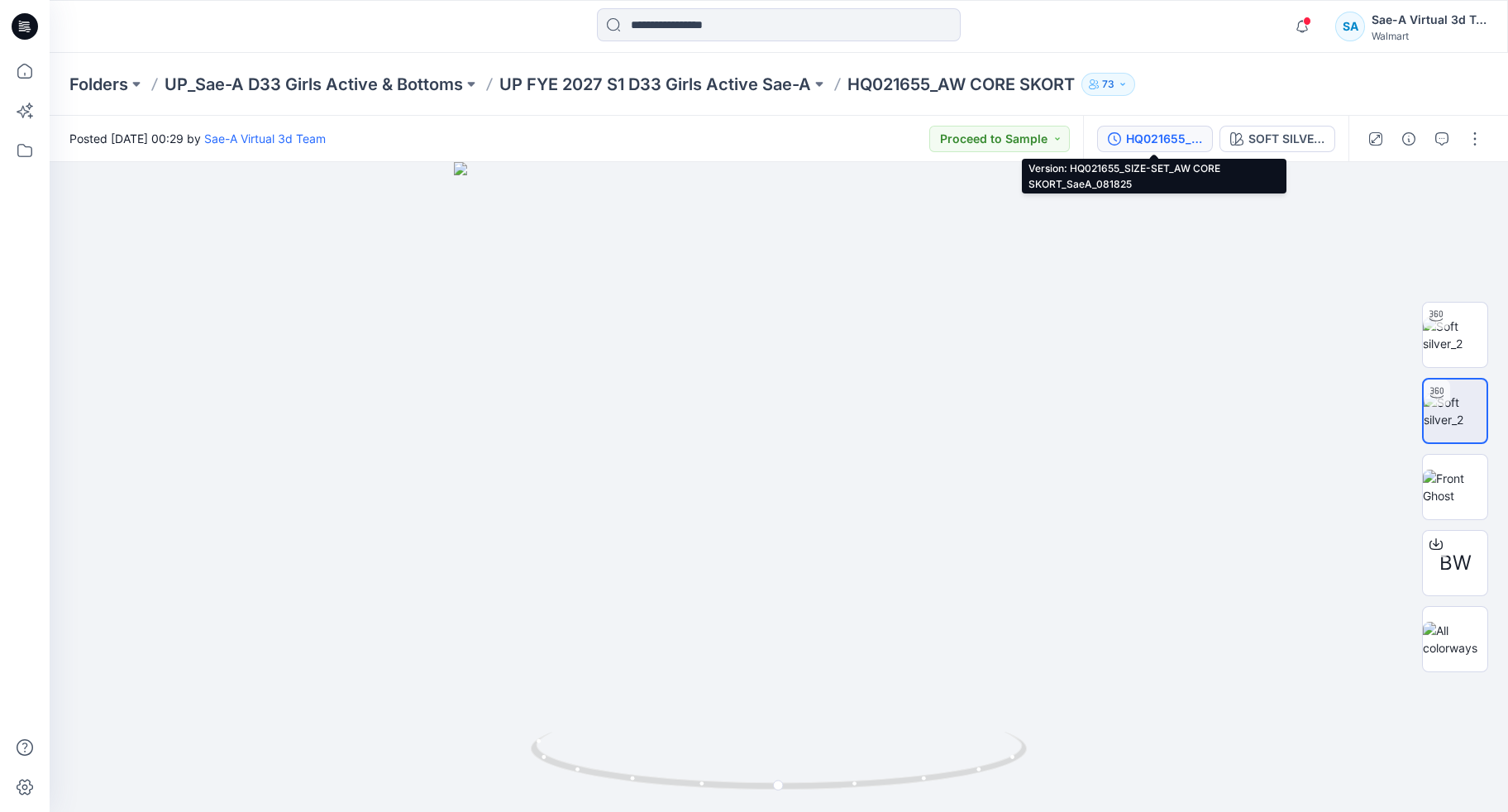
click at [1152, 139] on div "HQ021655_SIZE-SET_AW CORE SKORT_SaeA_081825" at bounding box center [1164, 138] width 76 height 19
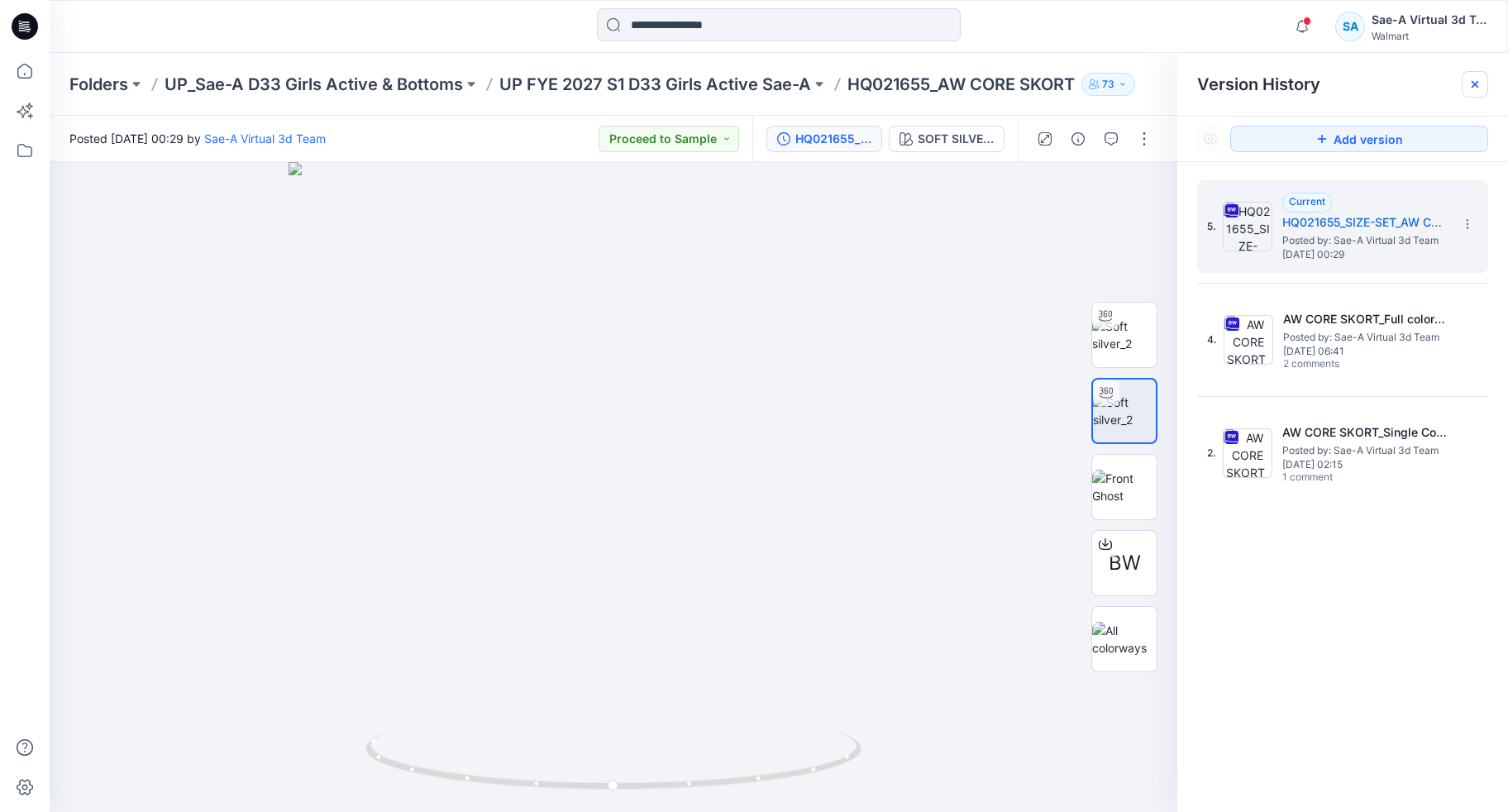
click at [1471, 82] on icon at bounding box center [1474, 84] width 13 height 13
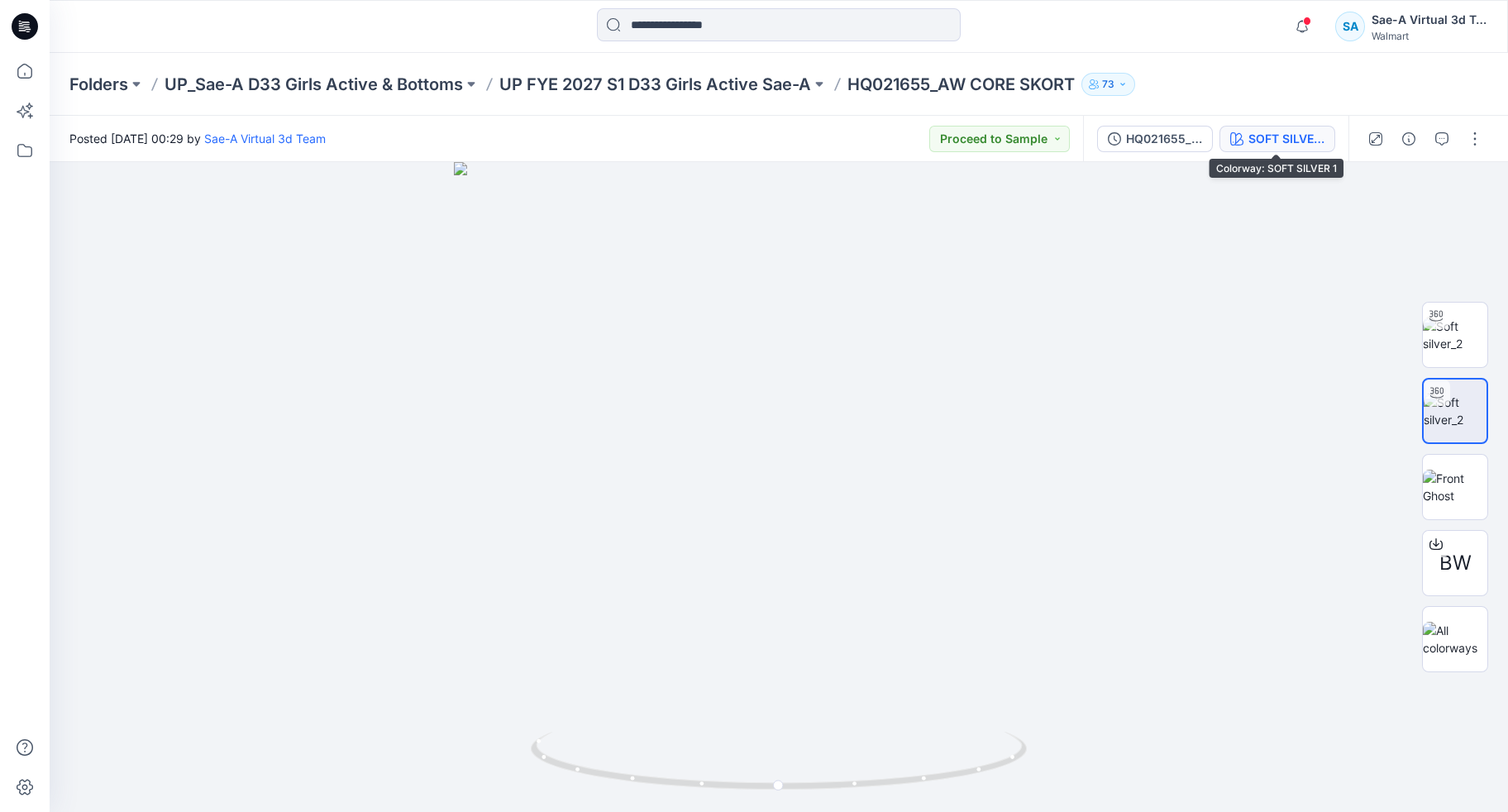
click at [1271, 132] on div "SOFT SILVER 1" at bounding box center [1286, 138] width 76 height 19
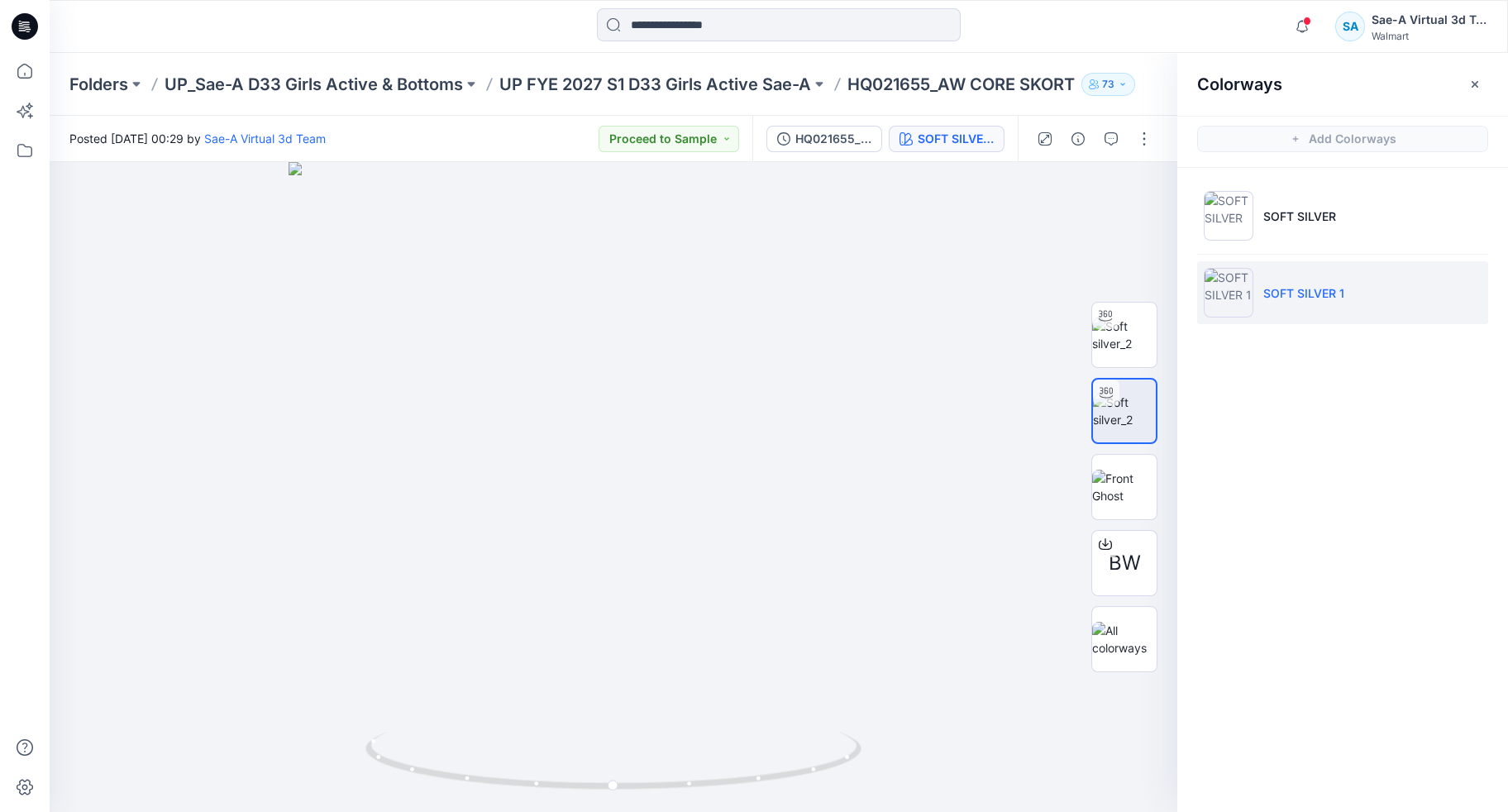
click at [1477, 83] on icon "button" at bounding box center [1474, 84] width 13 height 13
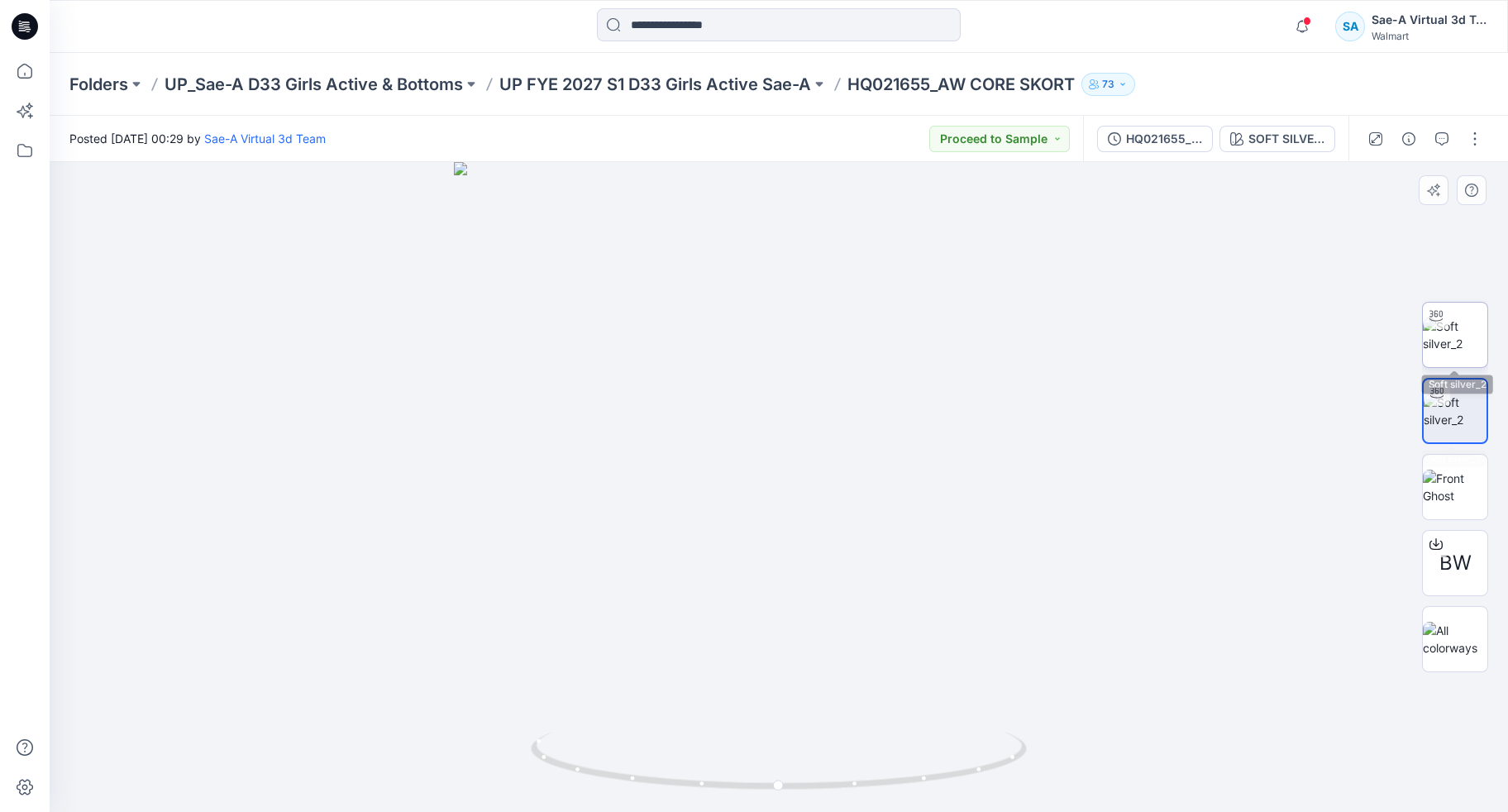
click at [1469, 330] on img at bounding box center [1455, 334] width 65 height 35
click at [1474, 142] on button "button" at bounding box center [1475, 139] width 27 height 27
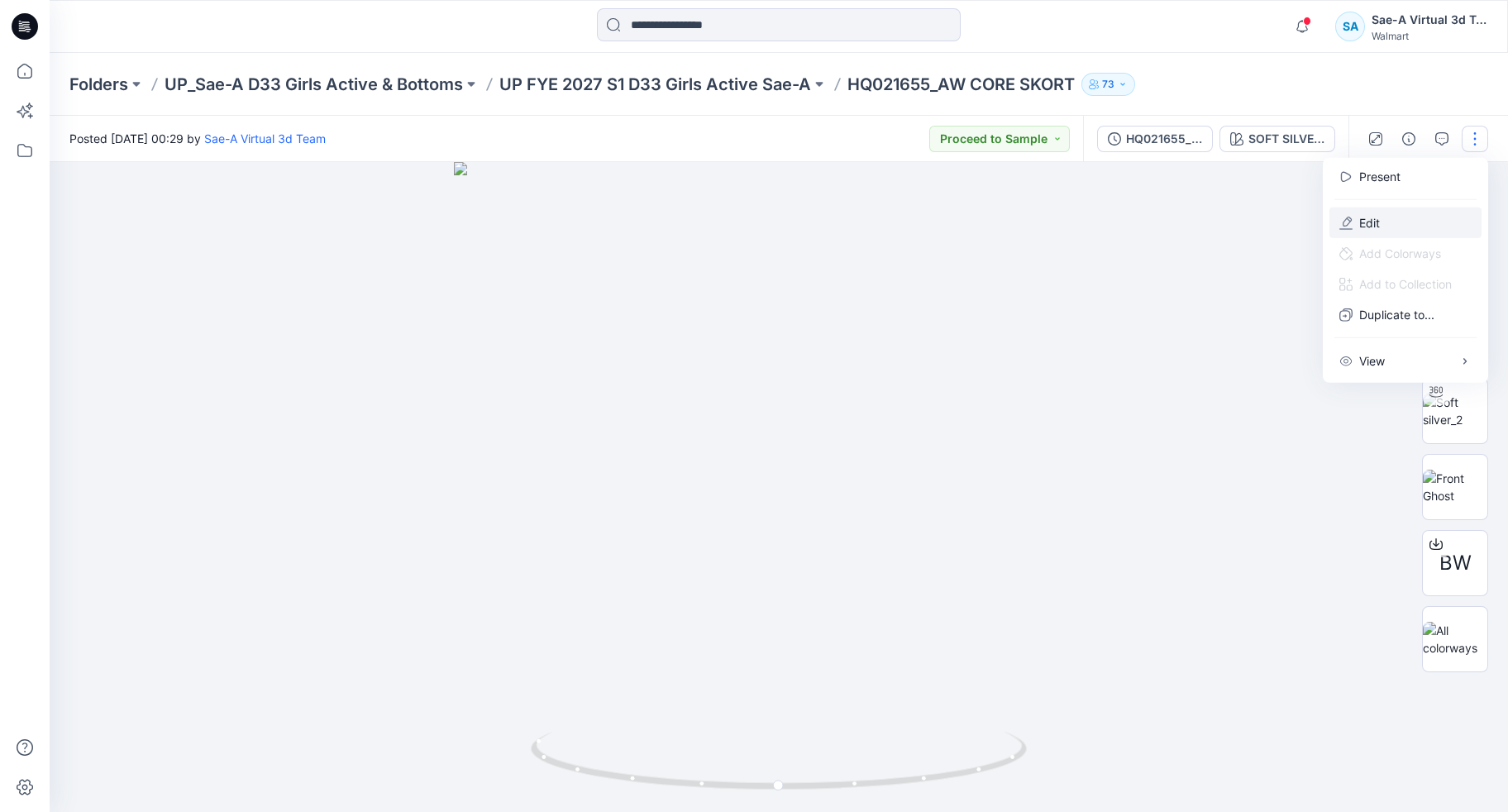
click at [1362, 213] on button "Edit" at bounding box center [1405, 223] width 152 height 30
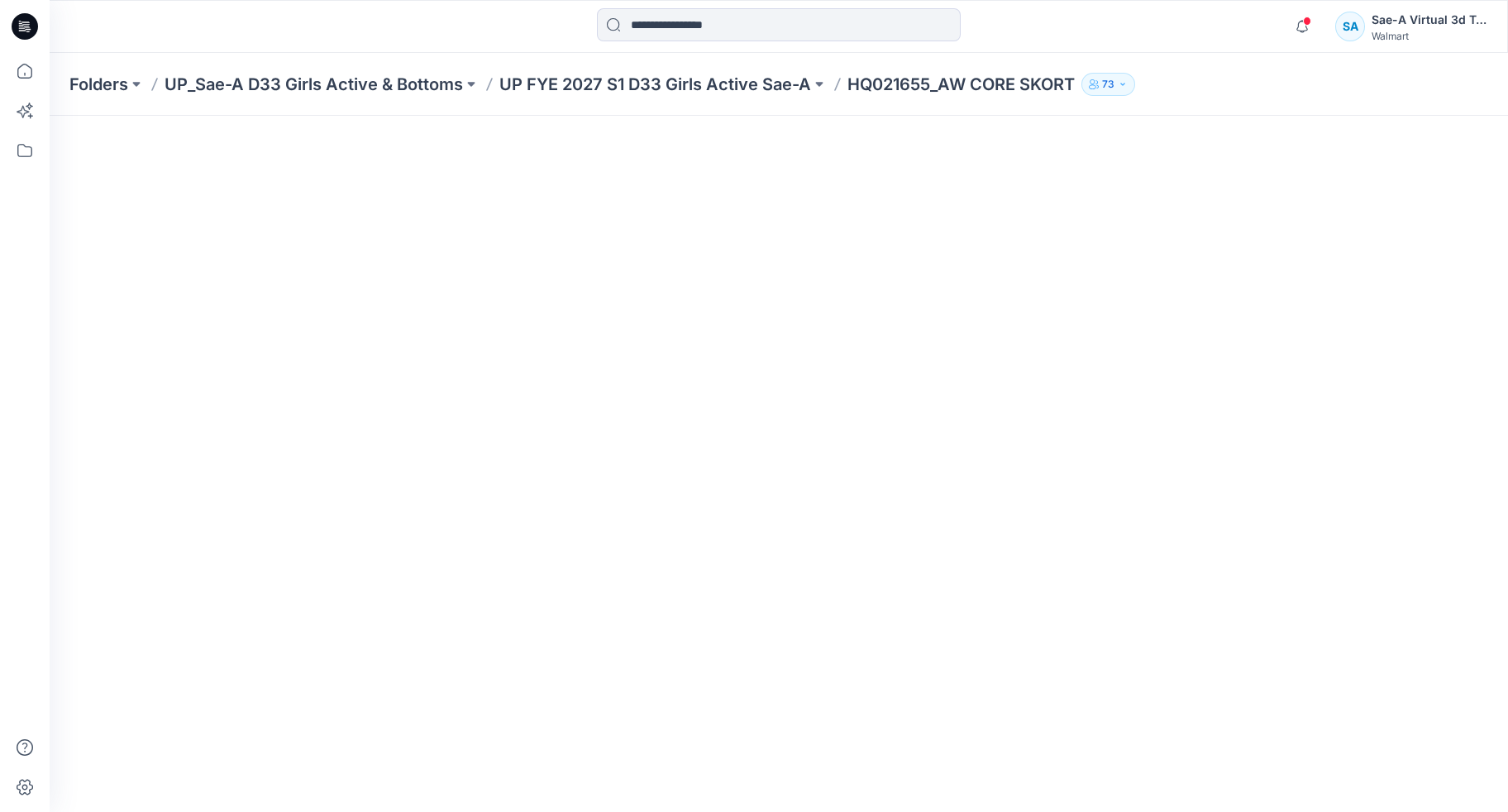
scroll to position [124, 0]
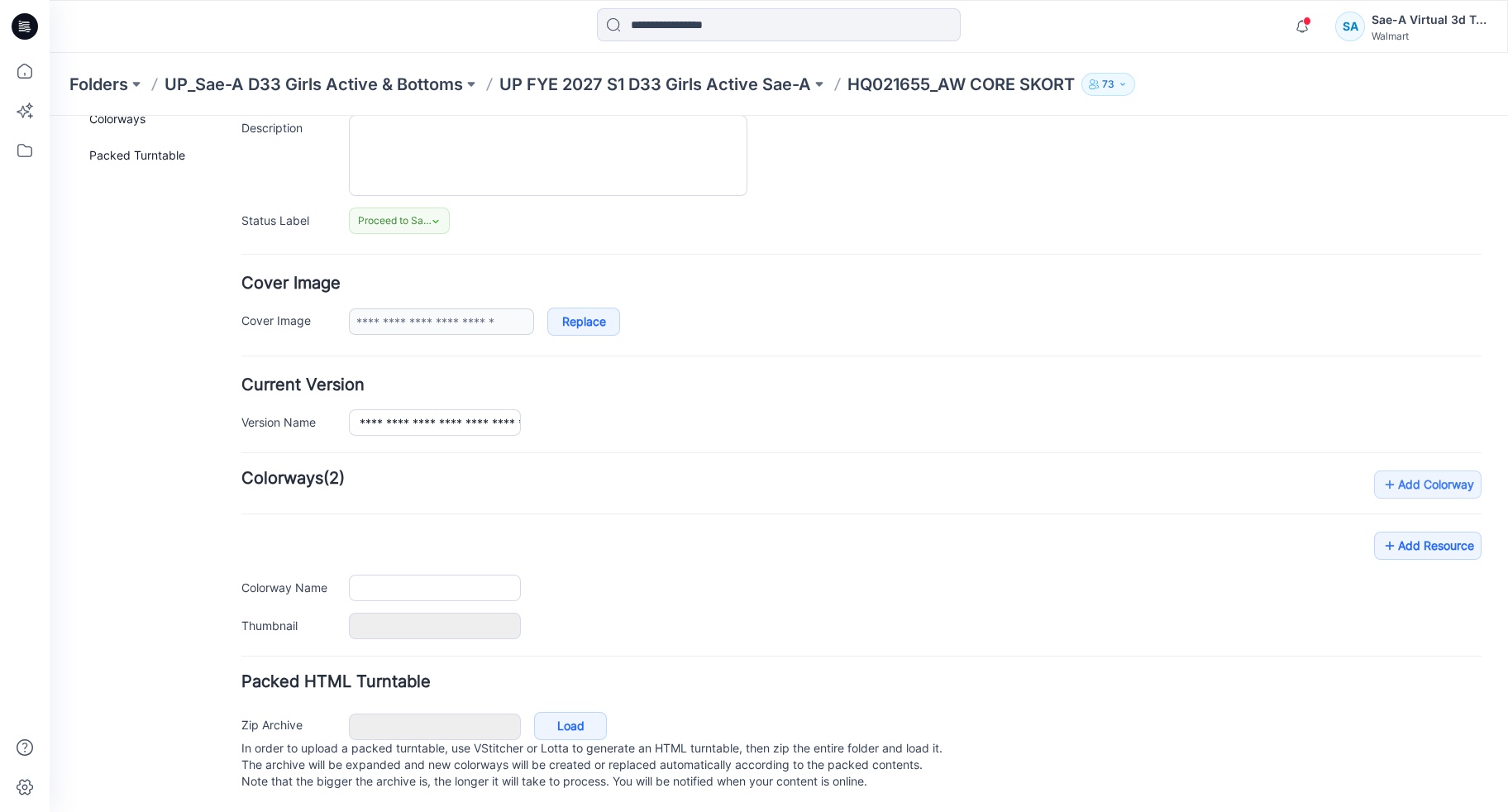
type input "**********"
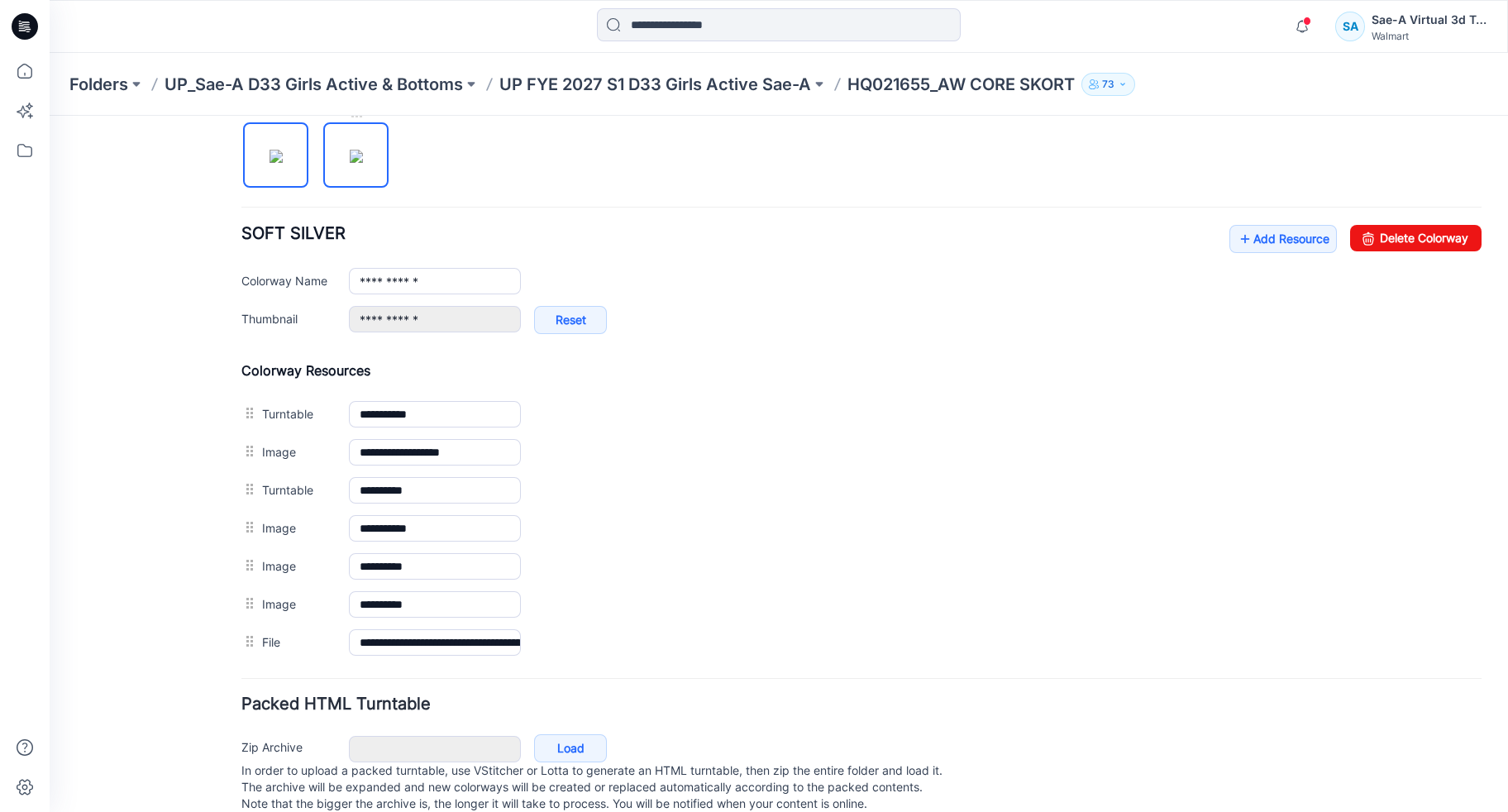
click at [349, 163] on img at bounding box center [356, 156] width 13 height 13
type input "**********"
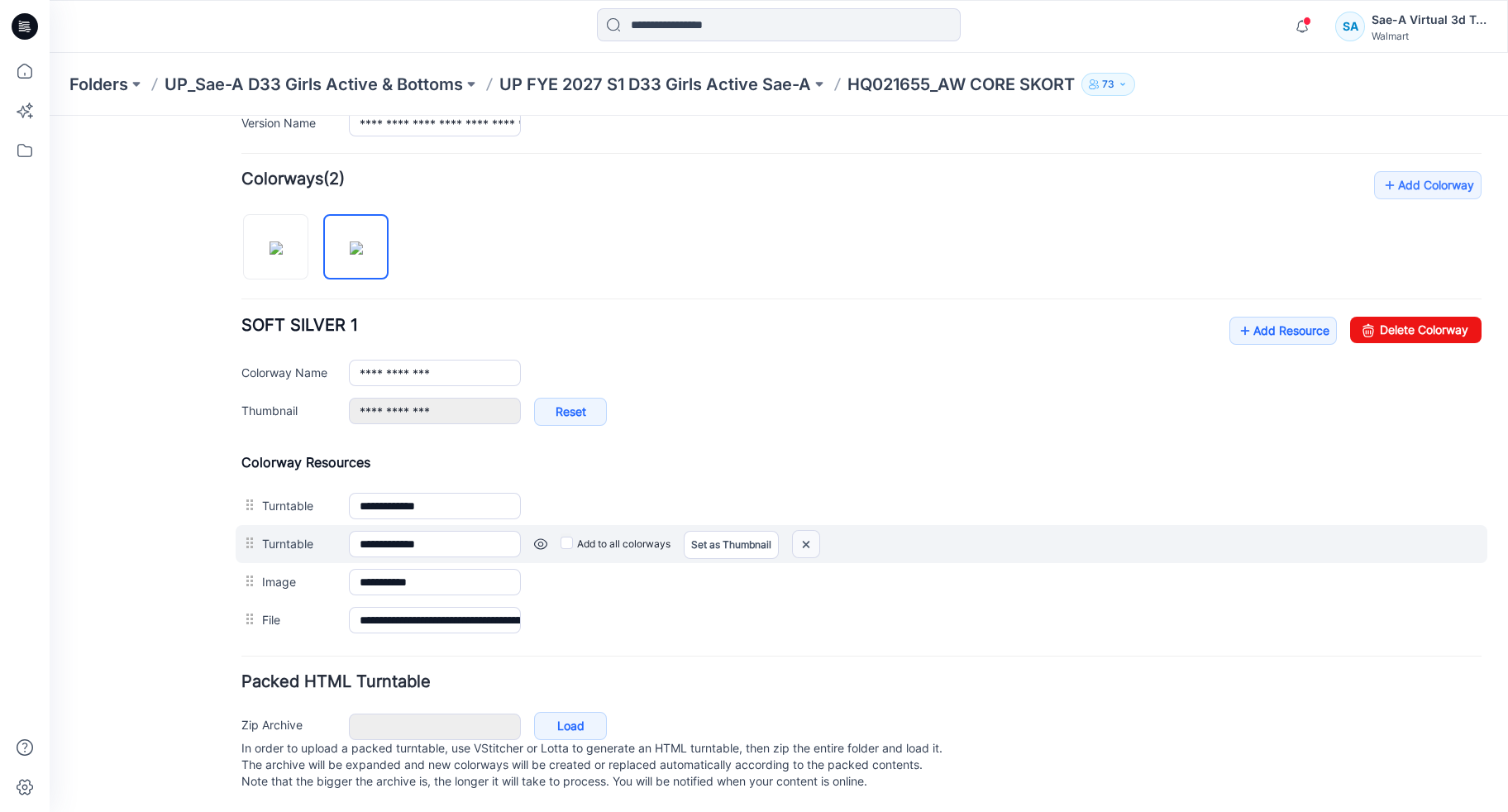
drag, startPoint x: 810, startPoint y: 524, endPoint x: 905, endPoint y: 194, distance: 343.4
click at [50, 116] on img at bounding box center [50, 116] width 0 height 0
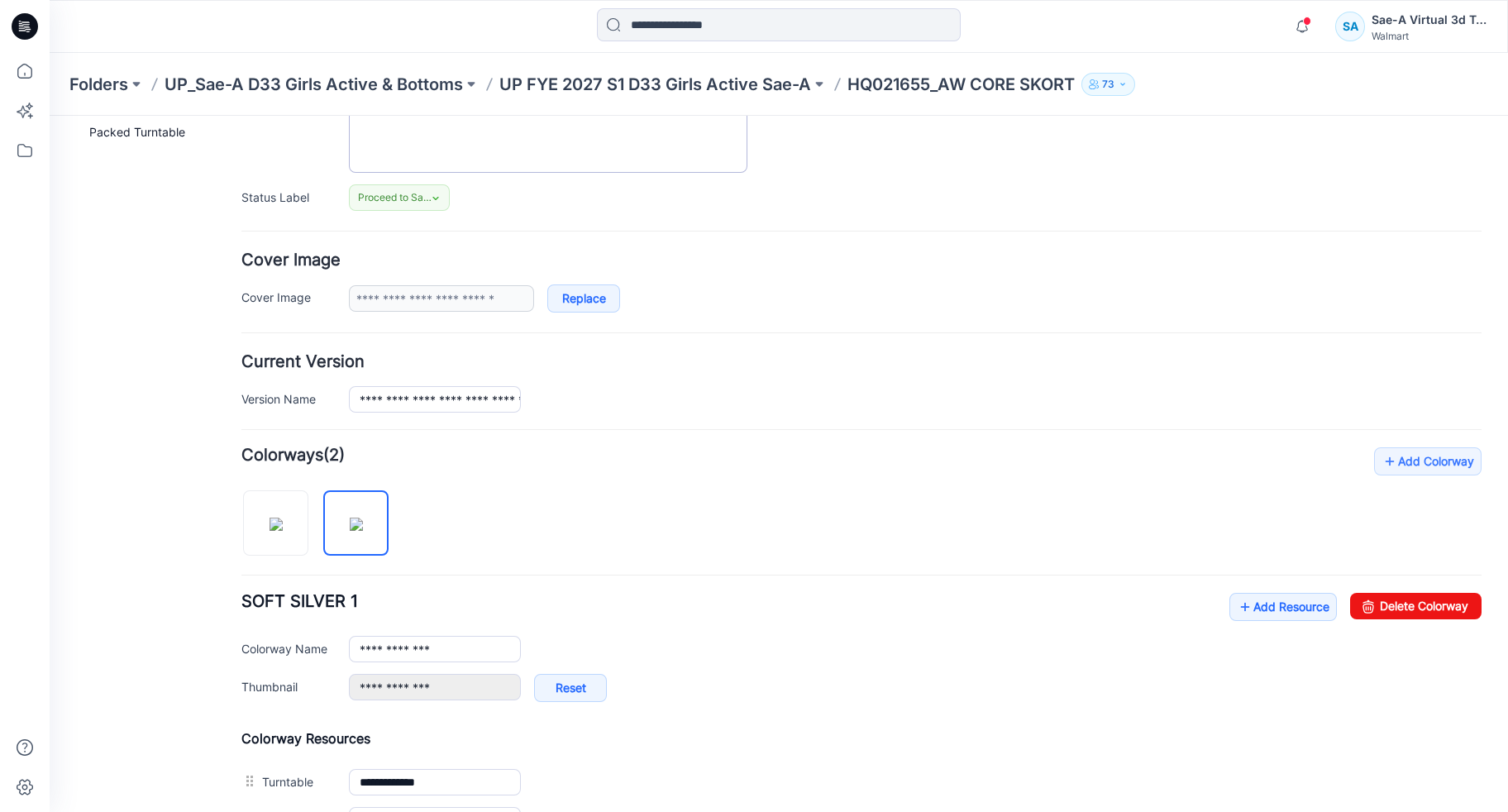
scroll to position [0, 0]
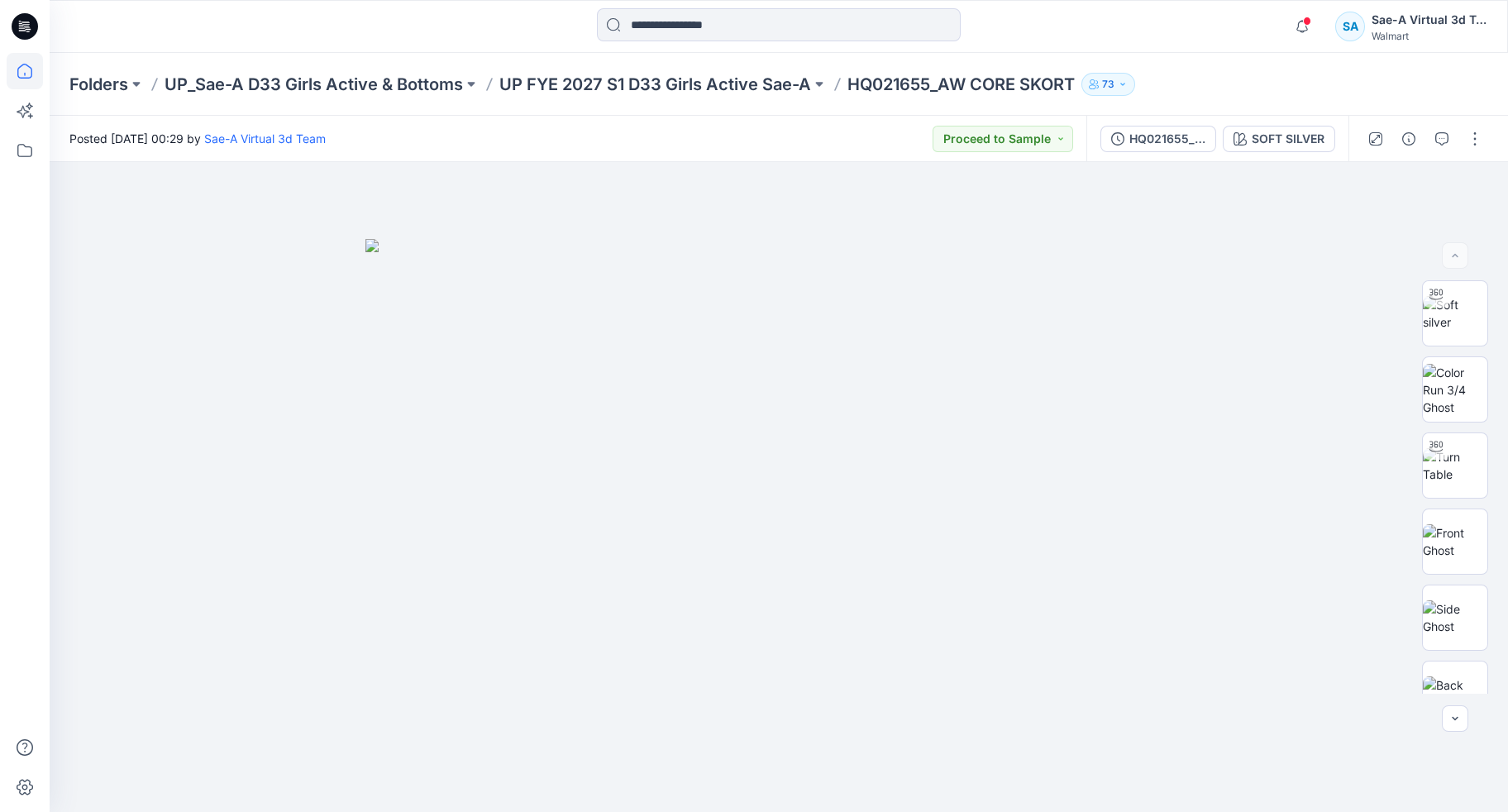
click at [22, 65] on icon at bounding box center [25, 71] width 15 height 15
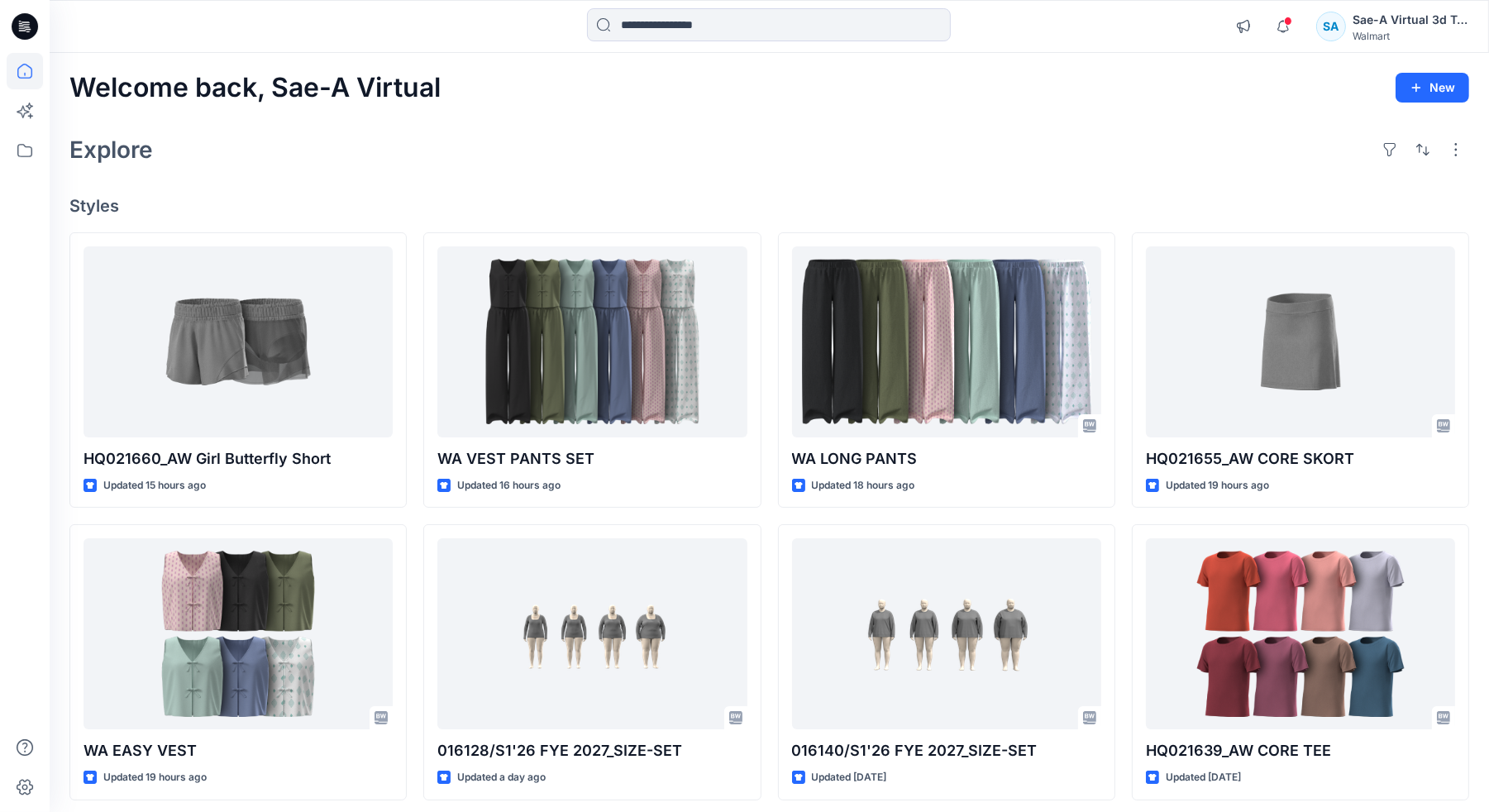
click at [478, 163] on div "Explore" at bounding box center [769, 149] width 1400 height 40
click at [413, 675] on div "HQ021660_AW Girl Butterfly Short Updated 15 hours ago WA EASY VEST Updated 19 h…" at bounding box center [769, 662] width 1400 height 861
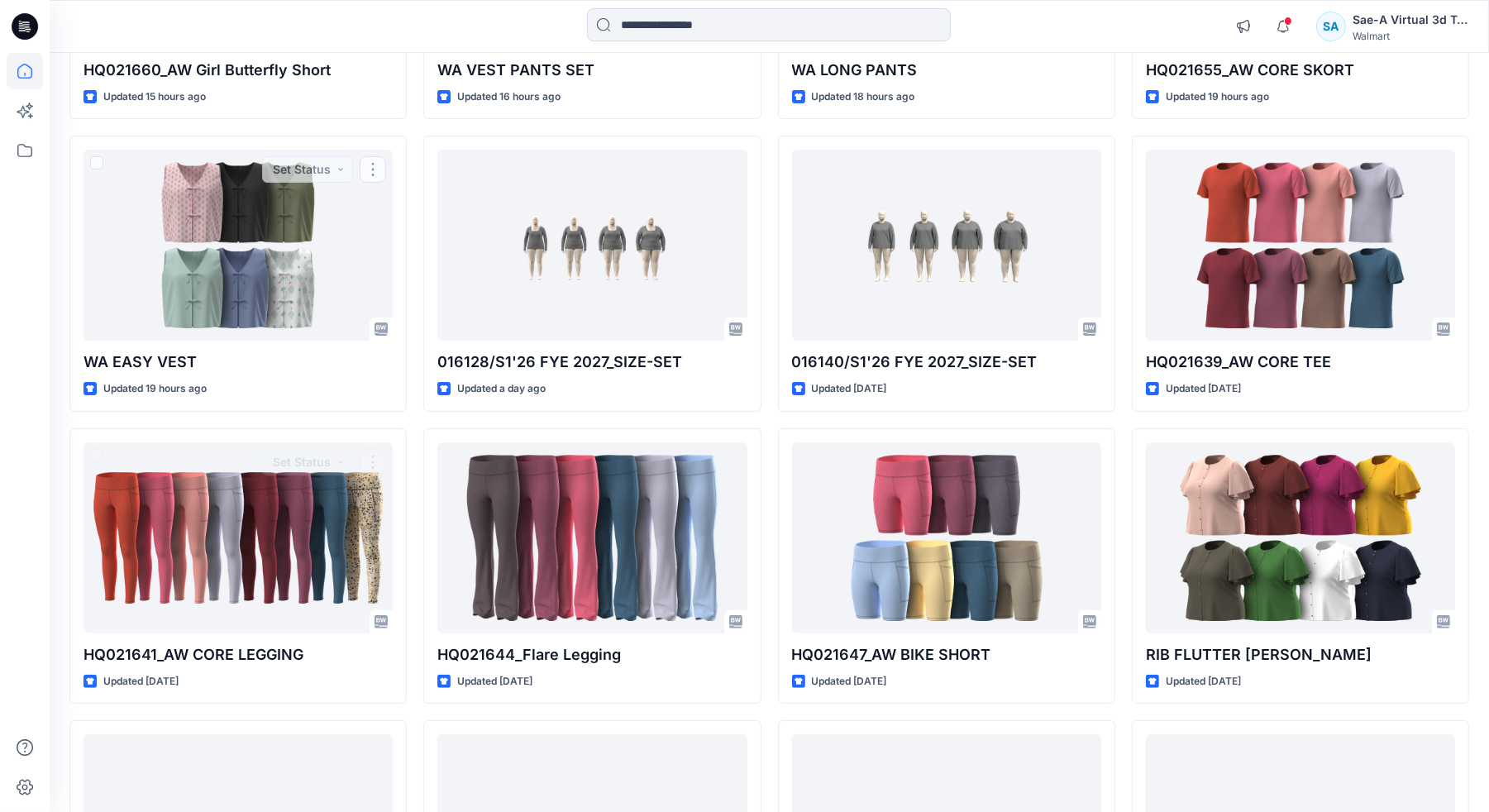
scroll to position [369, 0]
